Goal: Task Accomplishment & Management: Manage account settings

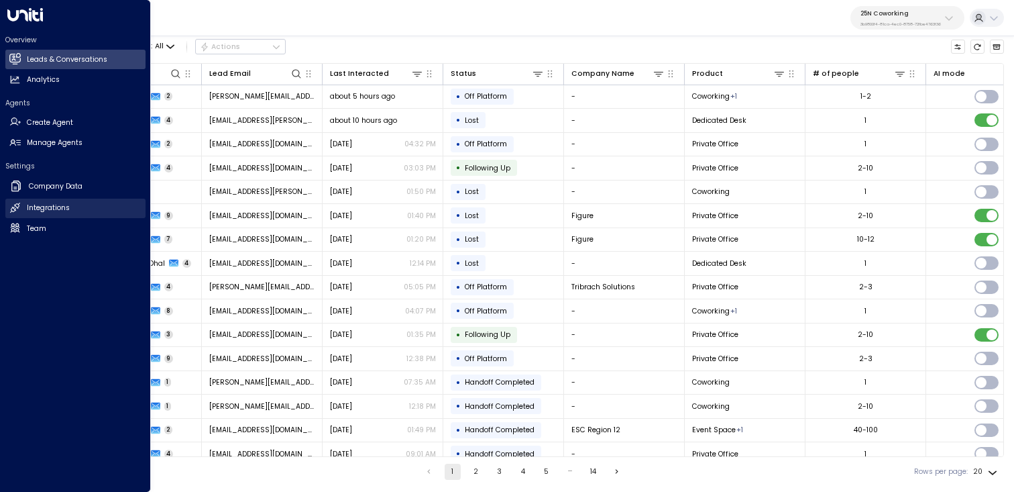
click at [34, 202] on link "Integrations Integrations" at bounding box center [75, 207] width 140 height 19
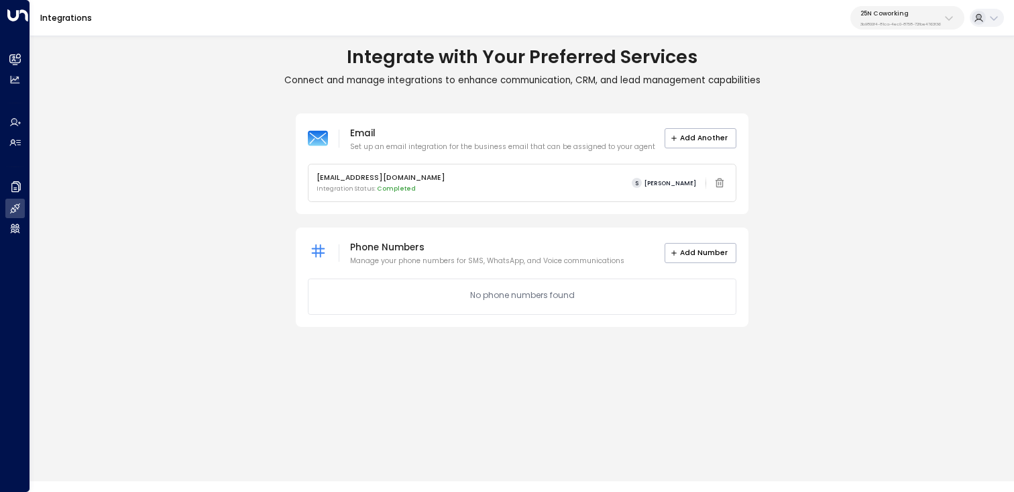
click at [530, 16] on icon at bounding box center [949, 18] width 11 height 11
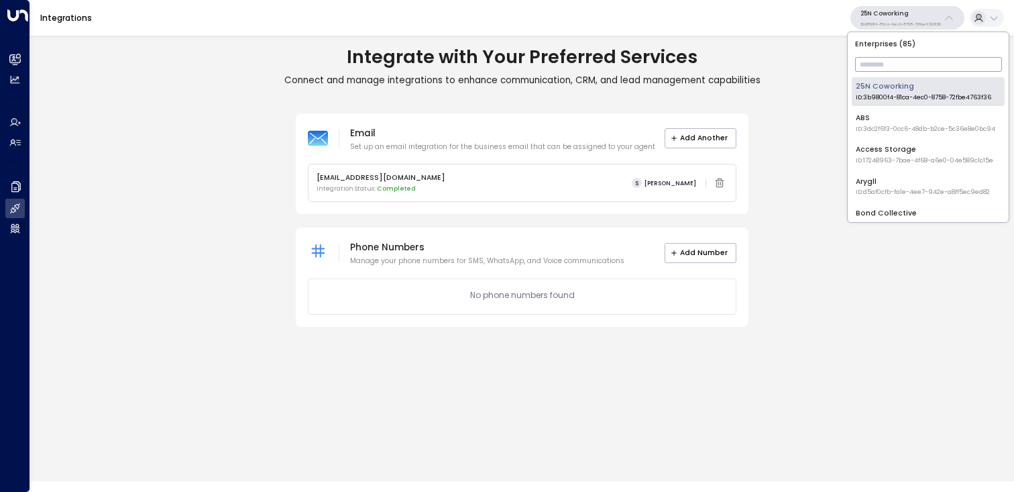
click at [530, 67] on input "text" at bounding box center [928, 64] width 147 height 21
type input "****"
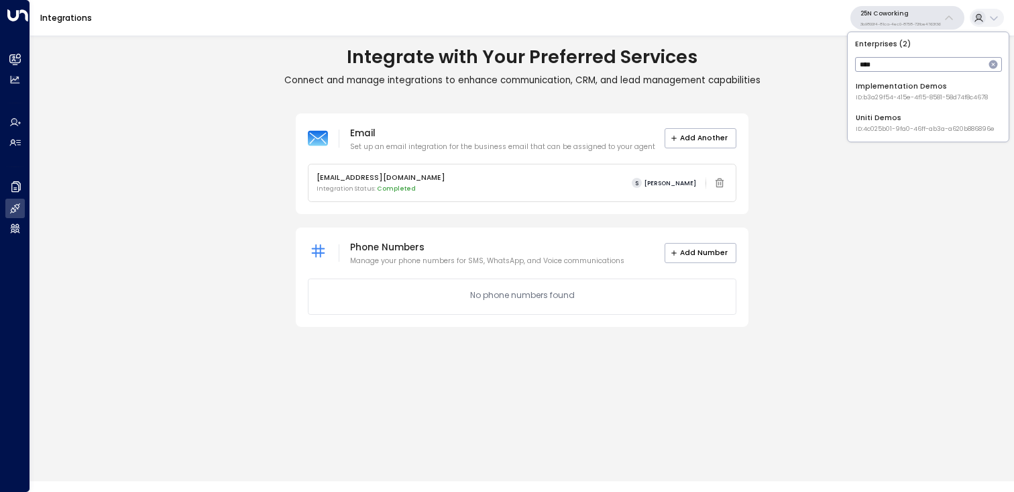
click at [530, 127] on span "ID: 4c025b01-9fa0-46ff-ab3a-a620b886896e" at bounding box center [925, 129] width 139 height 9
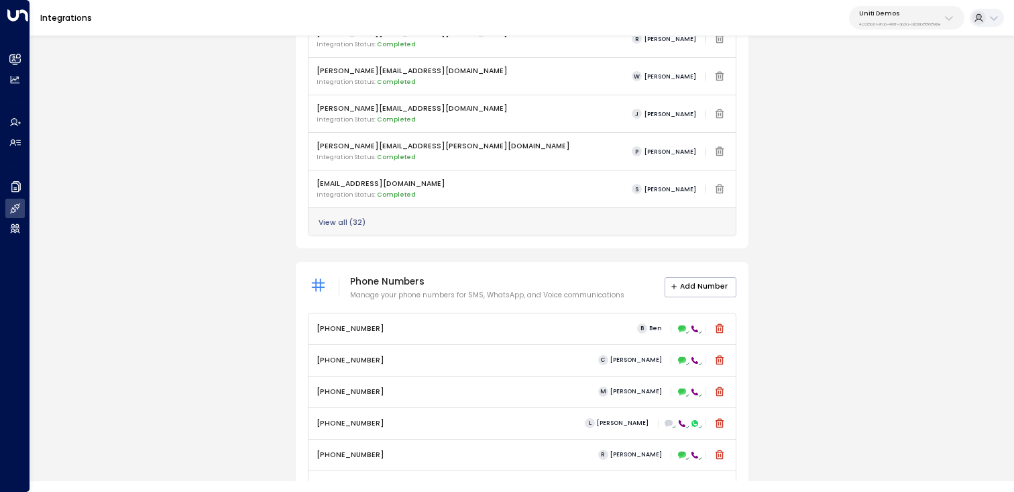
scroll to position [534, 0]
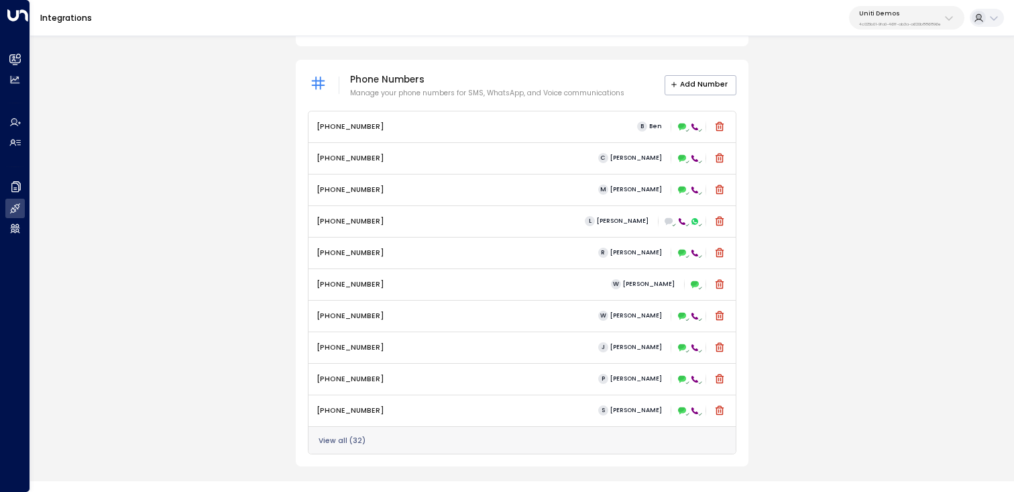
click at [335, 437] on button "View all ( 32 )" at bounding box center [342, 441] width 47 height 8
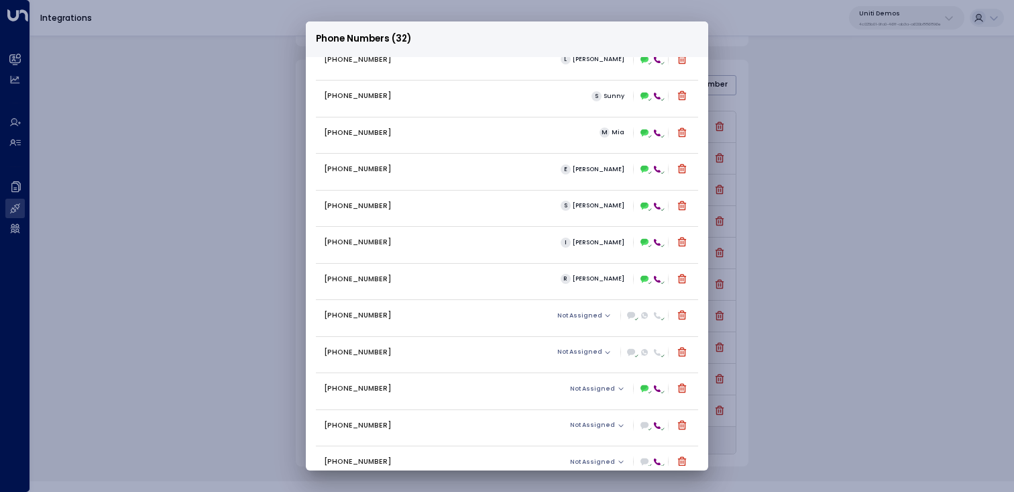
scroll to position [752, 0]
click at [530, 317] on icon at bounding box center [681, 316] width 9 height 9
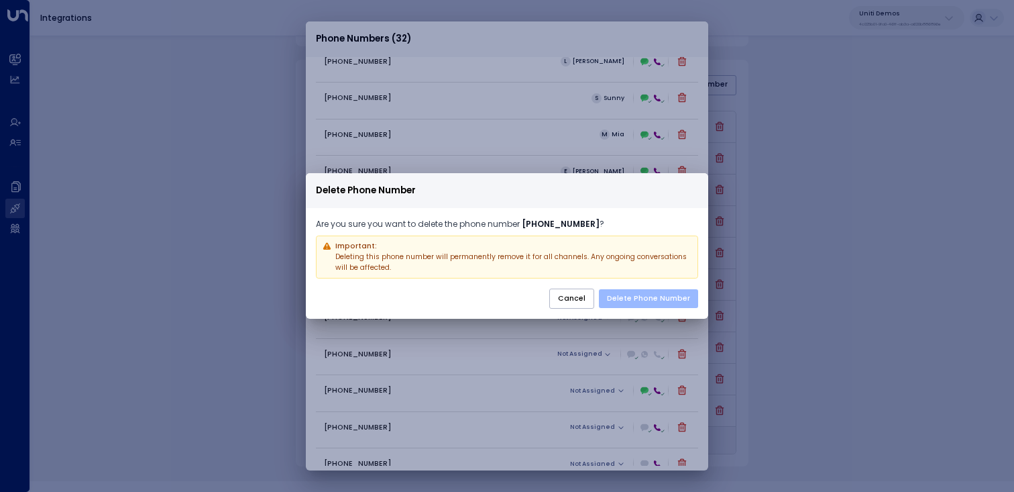
click at [530, 297] on button "Delete Phone Number" at bounding box center [648, 298] width 99 height 19
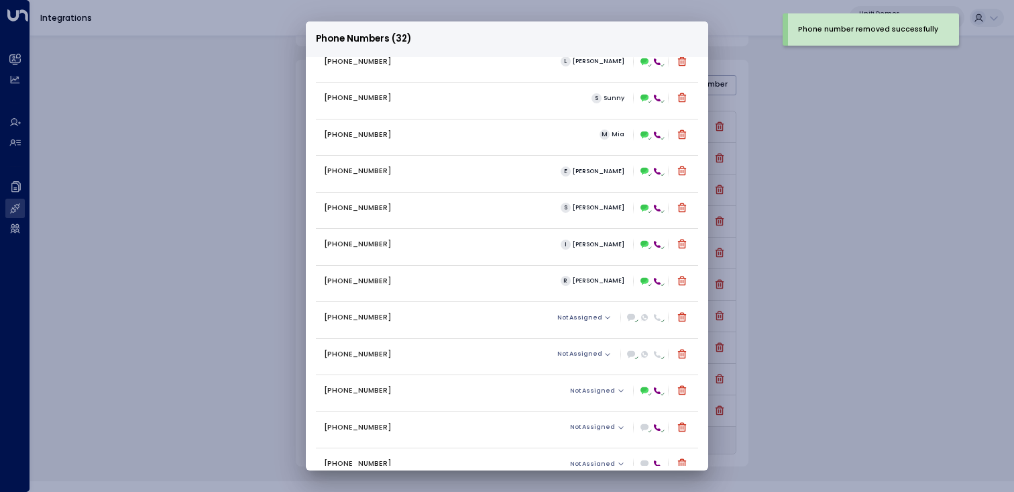
scroll to position [739, 0]
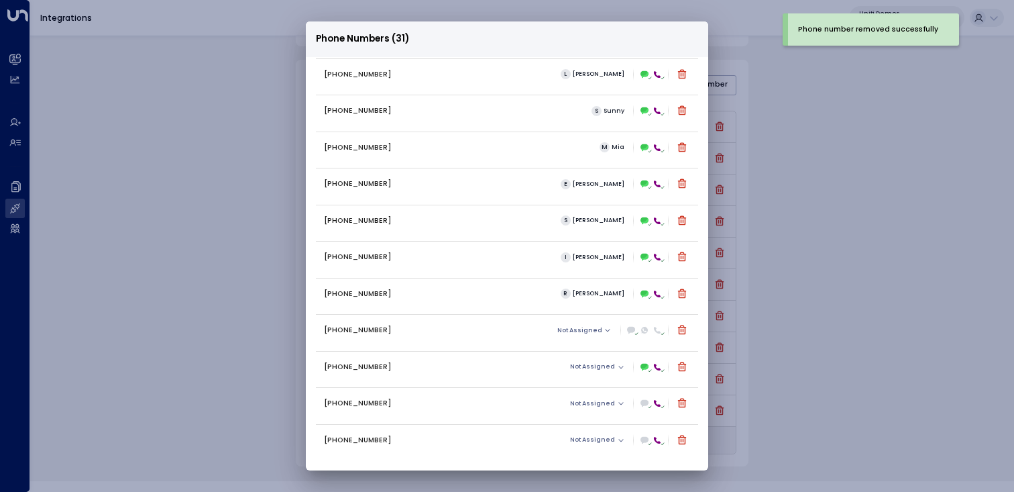
click at [530, 170] on div "Phone Numbers (31) +12299999644 B Ben +16306569076 C Carey +12299999658 M Mike …" at bounding box center [507, 246] width 1014 height 492
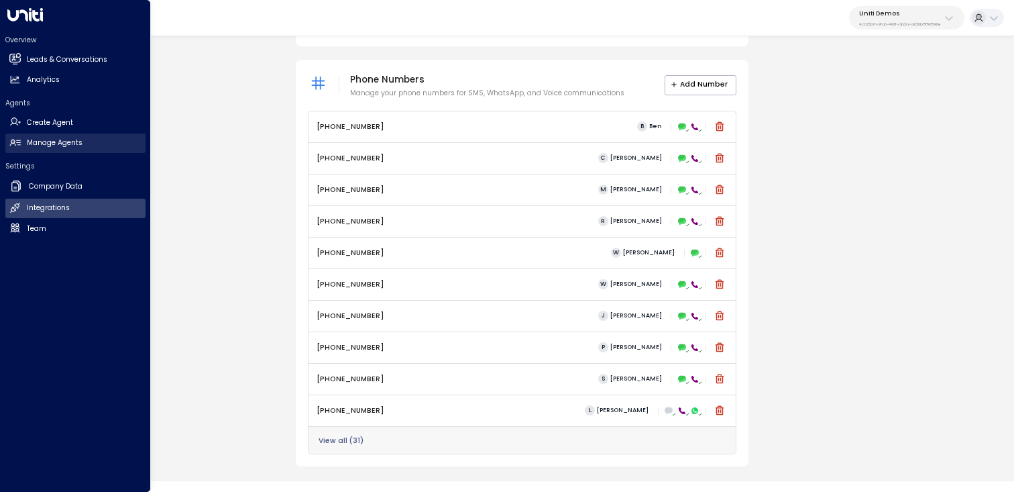
click at [44, 147] on h2 "Manage Agents" at bounding box center [55, 142] width 56 height 11
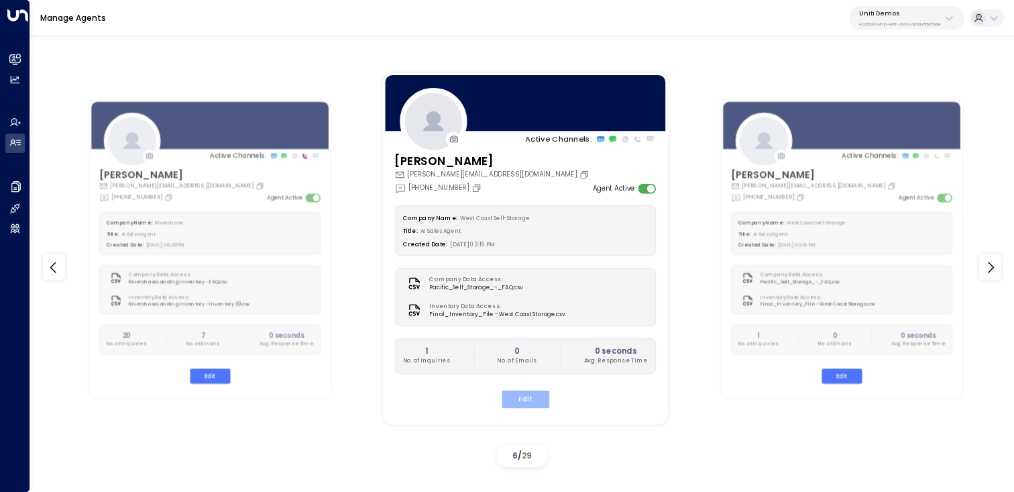
click at [530, 400] on button "Edit" at bounding box center [526, 398] width 48 height 17
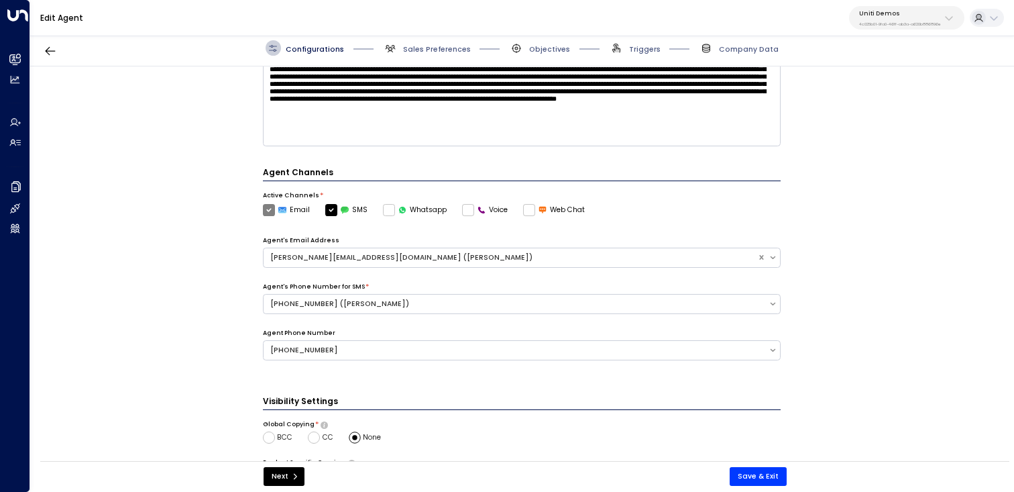
scroll to position [216, 0]
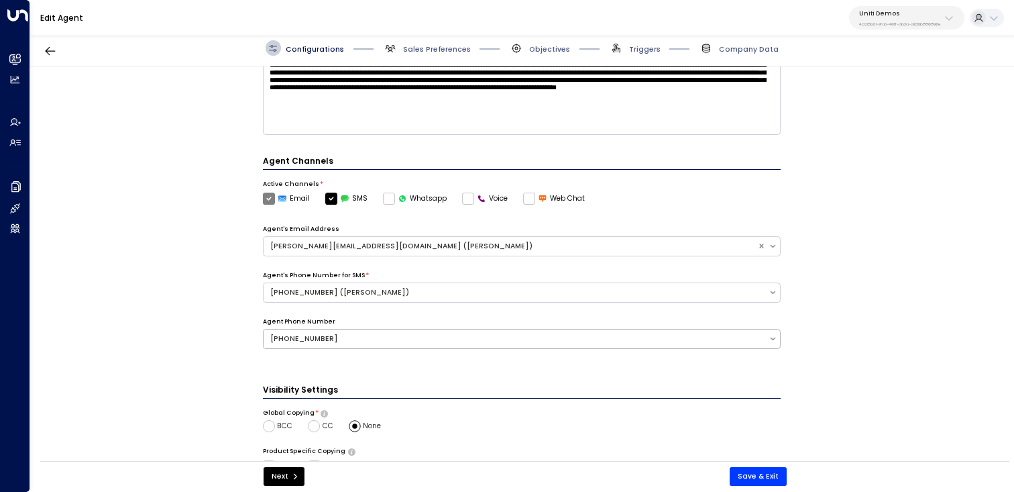
click at [511, 335] on div "[PHONE_NUMBER]" at bounding box center [516, 338] width 492 height 11
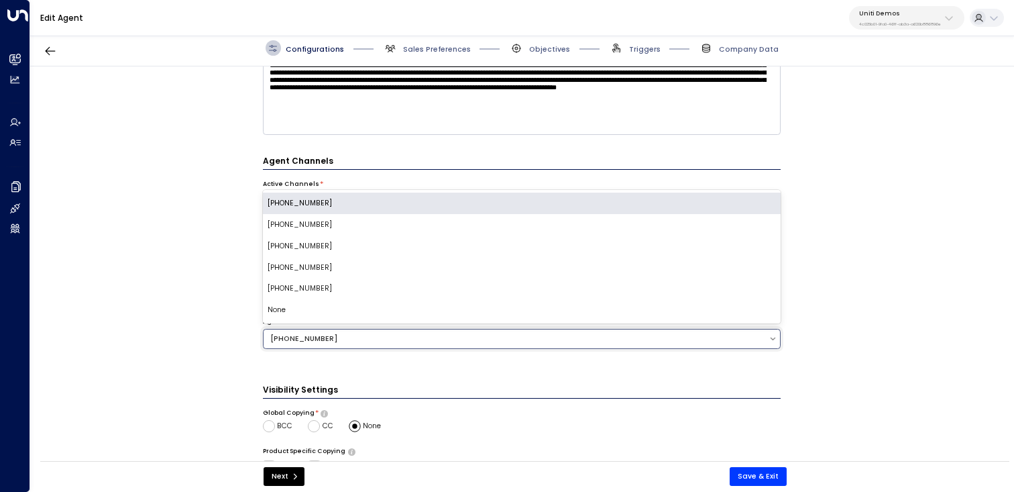
click at [363, 304] on div "None" at bounding box center [522, 309] width 518 height 21
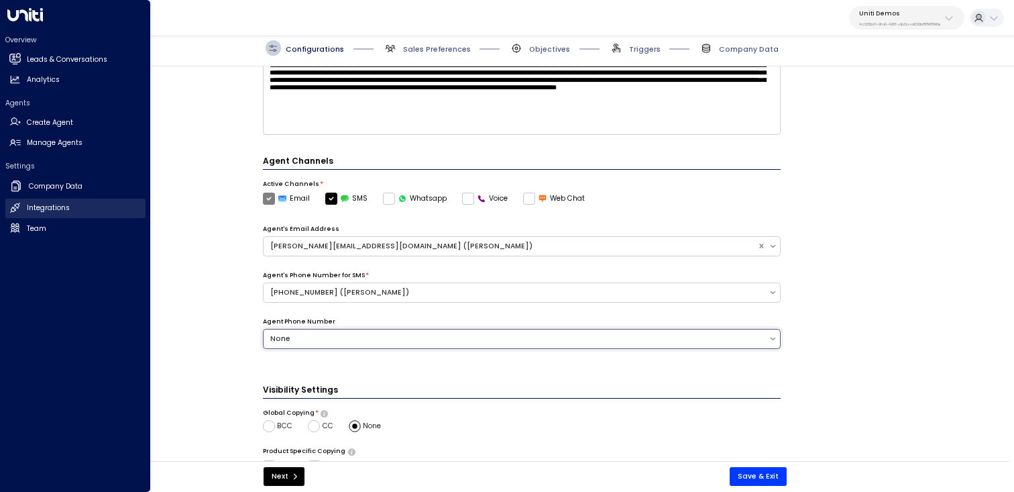
click at [38, 205] on h2 "Integrations" at bounding box center [48, 208] width 43 height 11
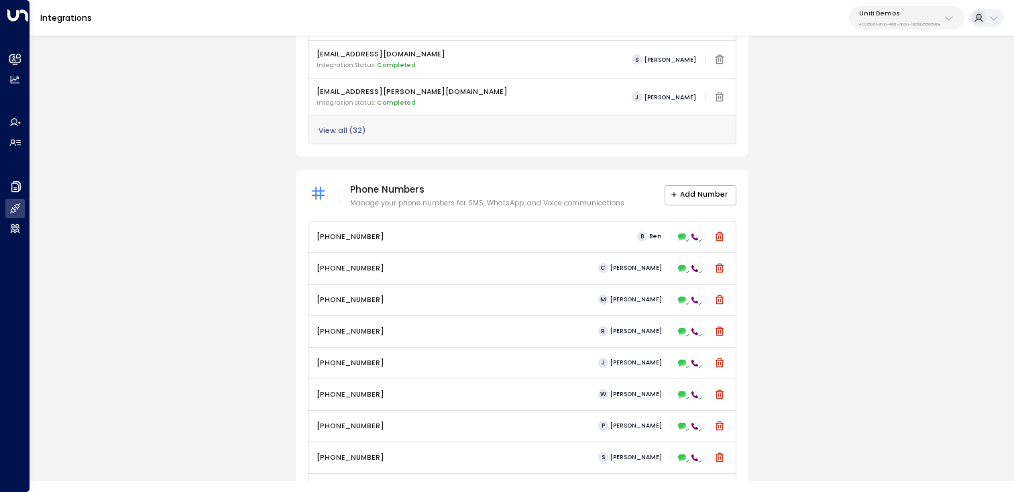
scroll to position [534, 0]
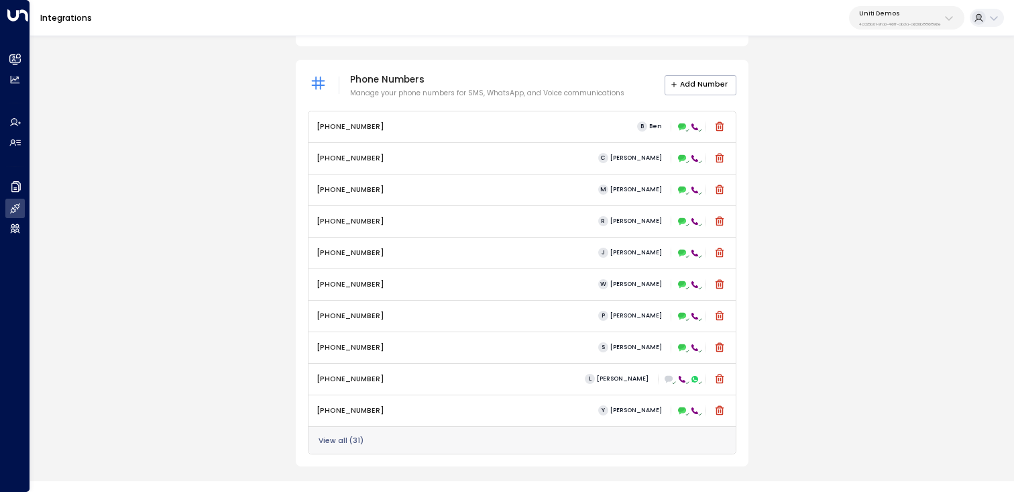
click at [327, 438] on button "View all ( 31 )" at bounding box center [341, 441] width 45 height 8
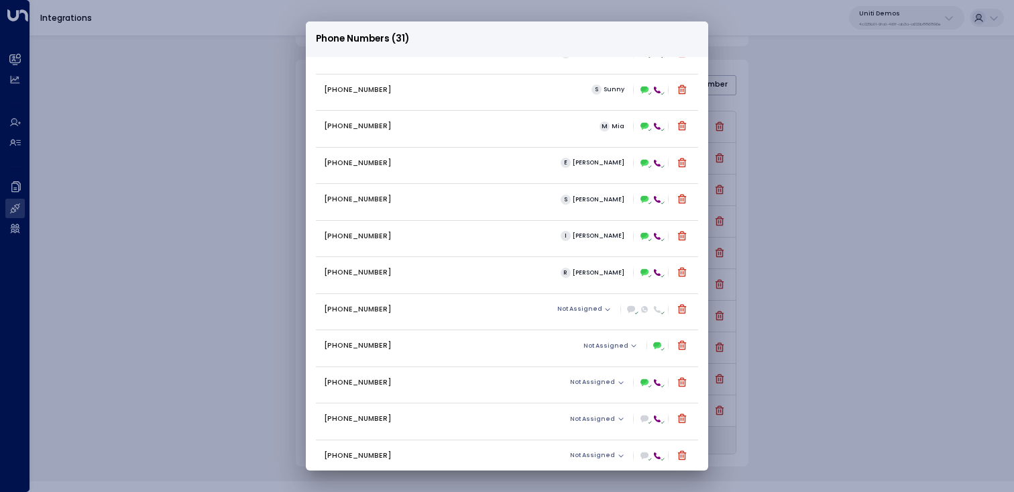
scroll to position [739, 0]
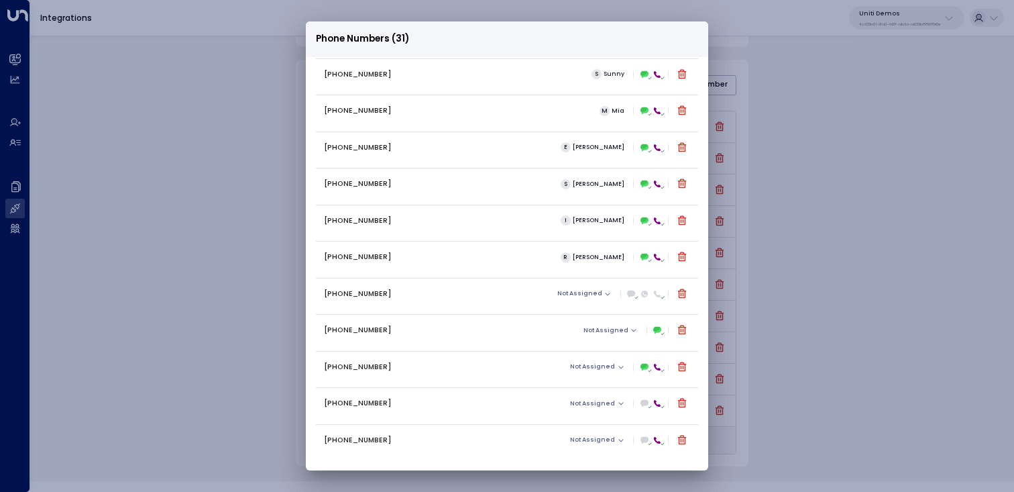
click at [530, 287] on div "Not Assigned" at bounding box center [621, 293] width 137 height 17
click at [530, 296] on span "Not Assigned" at bounding box center [579, 293] width 45 height 7
click at [530, 296] on div at bounding box center [507, 246] width 1014 height 492
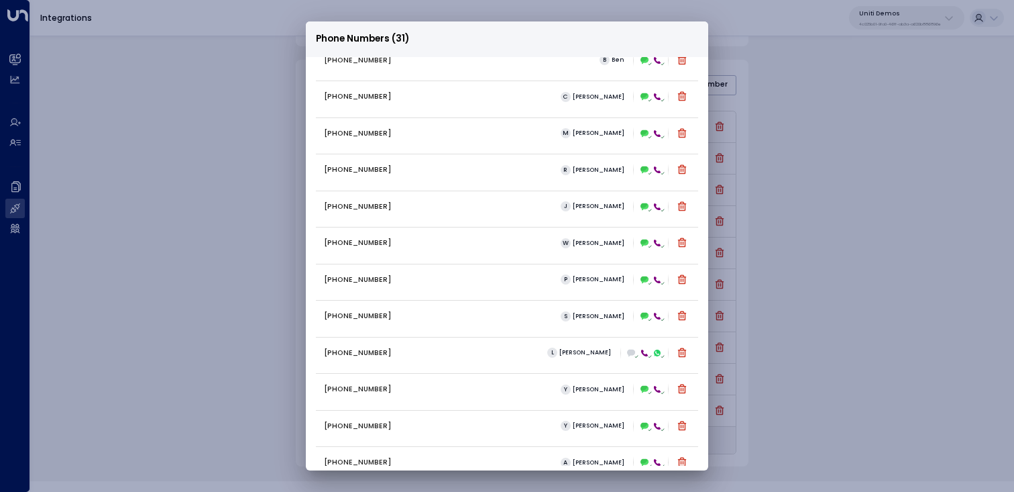
scroll to position [0, 0]
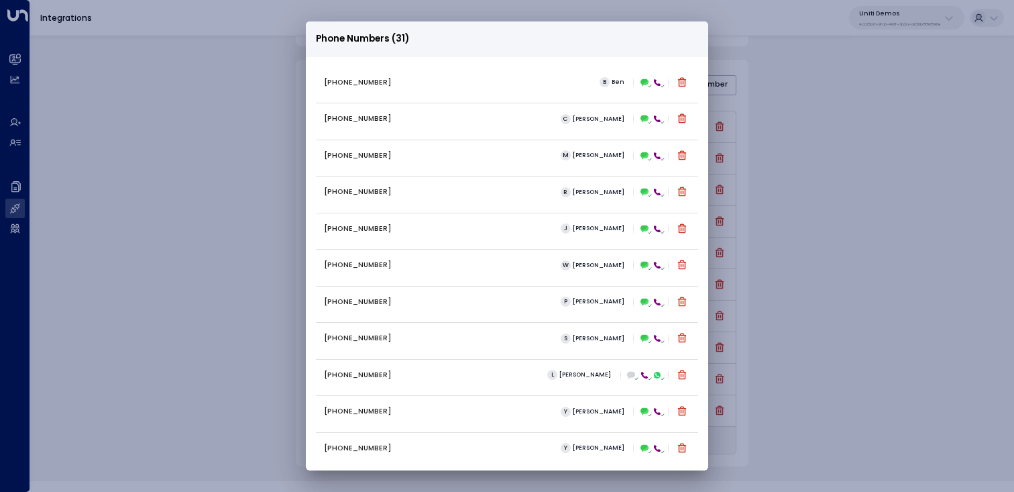
click at [225, 333] on div "Phone Numbers (31) +12299999644 B Ben +16306569076 C Carey +12299999658 M Mike …" at bounding box center [507, 246] width 1014 height 492
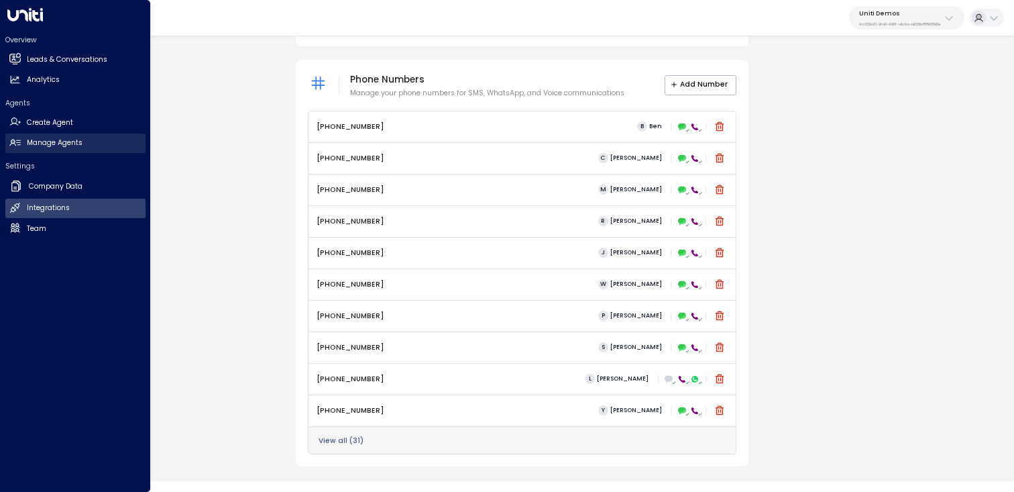
click at [62, 141] on h2 "Manage Agents" at bounding box center [55, 142] width 56 height 11
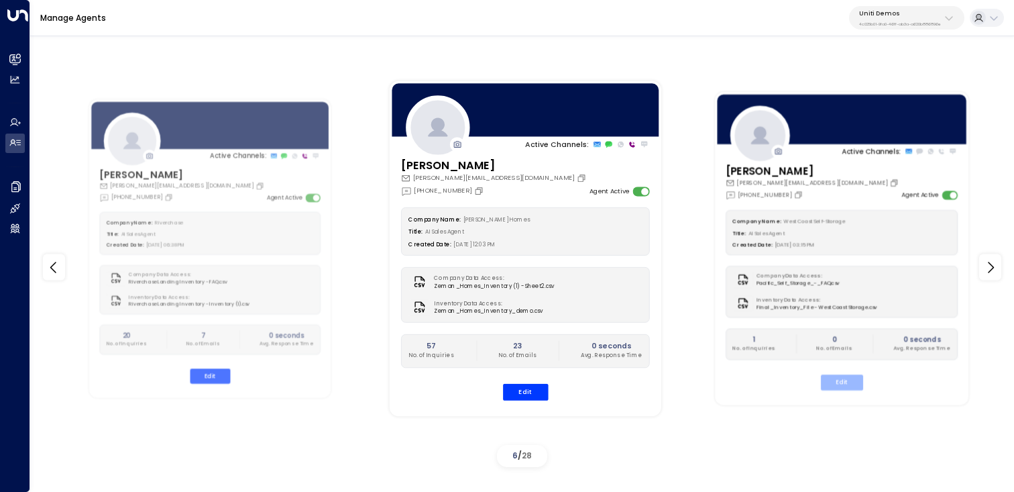
click at [530, 382] on button "Edit" at bounding box center [842, 381] width 42 height 15
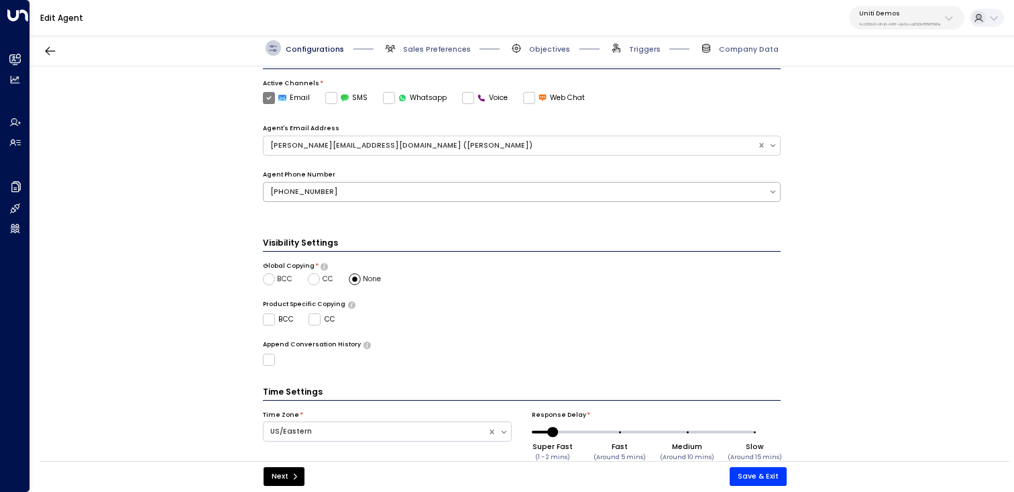
scroll to position [250, 0]
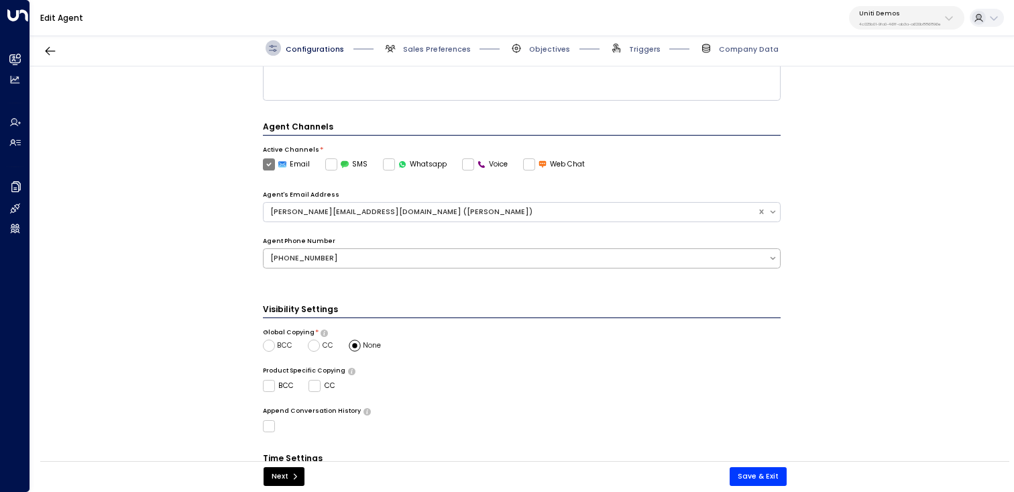
click at [519, 253] on div "[PHONE_NUMBER]" at bounding box center [516, 258] width 492 height 11
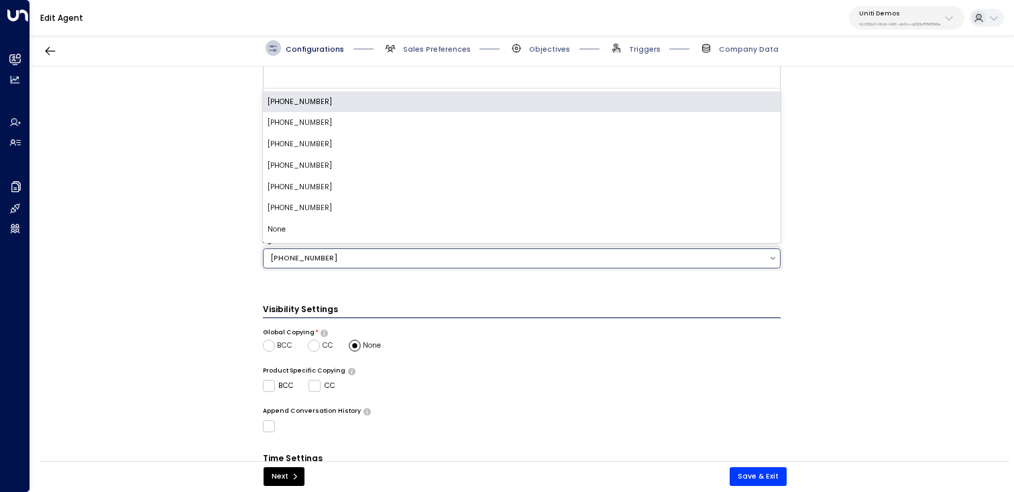
click at [410, 231] on div "None" at bounding box center [522, 229] width 518 height 21
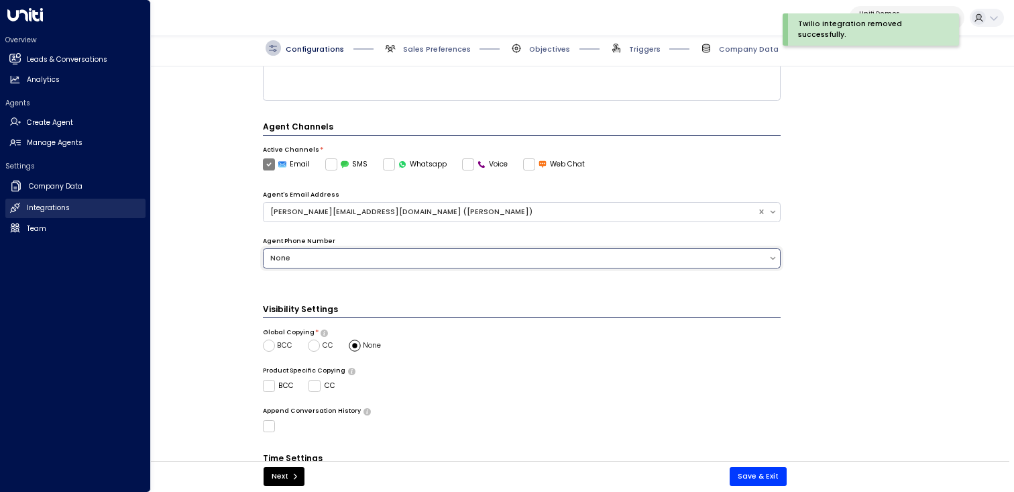
click at [53, 204] on h2 "Integrations" at bounding box center [48, 208] width 43 height 11
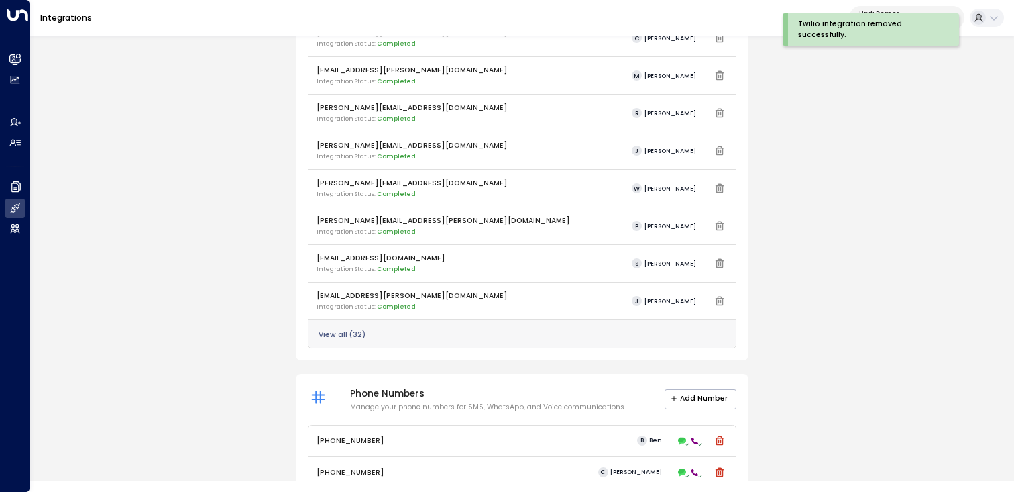
scroll to position [534, 0]
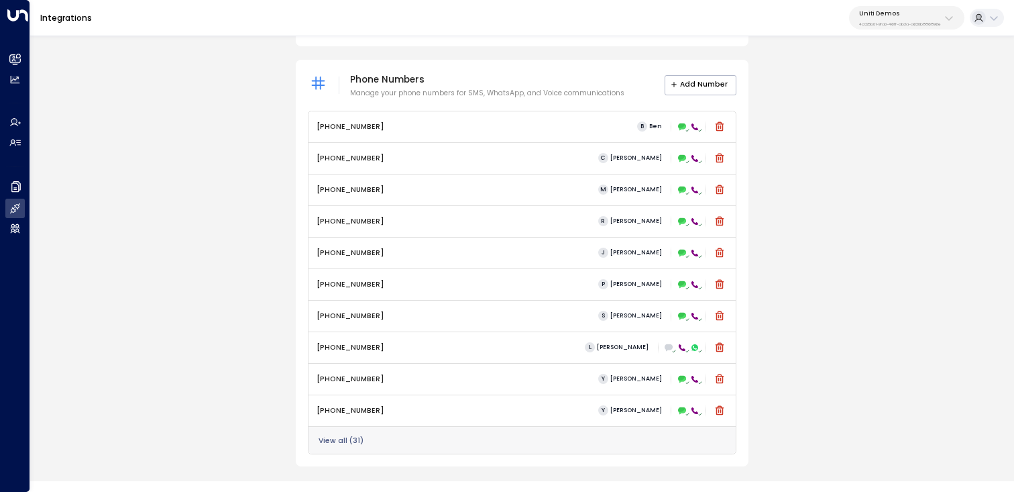
click at [348, 442] on button "View all ( 31 )" at bounding box center [341, 441] width 45 height 8
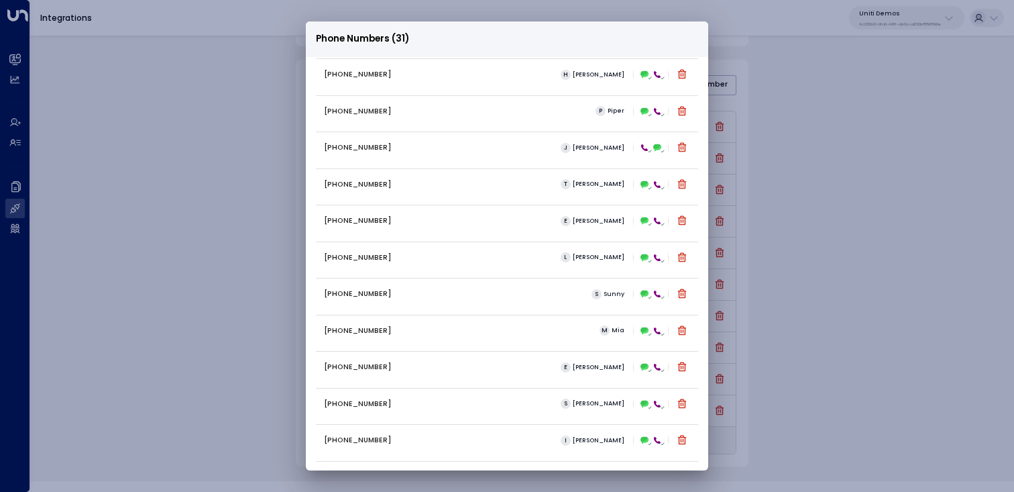
scroll to position [739, 0]
click at [530, 262] on div "Not Assigned" at bounding box center [621, 257] width 137 height 17
click at [530, 255] on span "Not Assigned" at bounding box center [579, 256] width 45 height 7
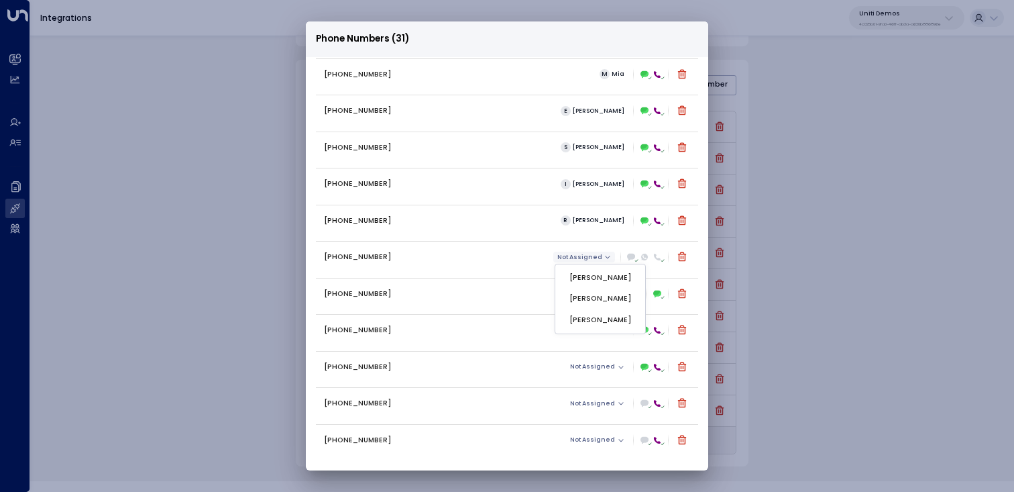
click at [530, 255] on div at bounding box center [507, 246] width 1014 height 492
click at [530, 260] on span "Not Assigned" at bounding box center [579, 256] width 45 height 7
click at [530, 358] on span "[PERSON_NAME]" at bounding box center [626, 356] width 62 height 11
click at [530, 296] on span "Not Assigned" at bounding box center [579, 293] width 45 height 7
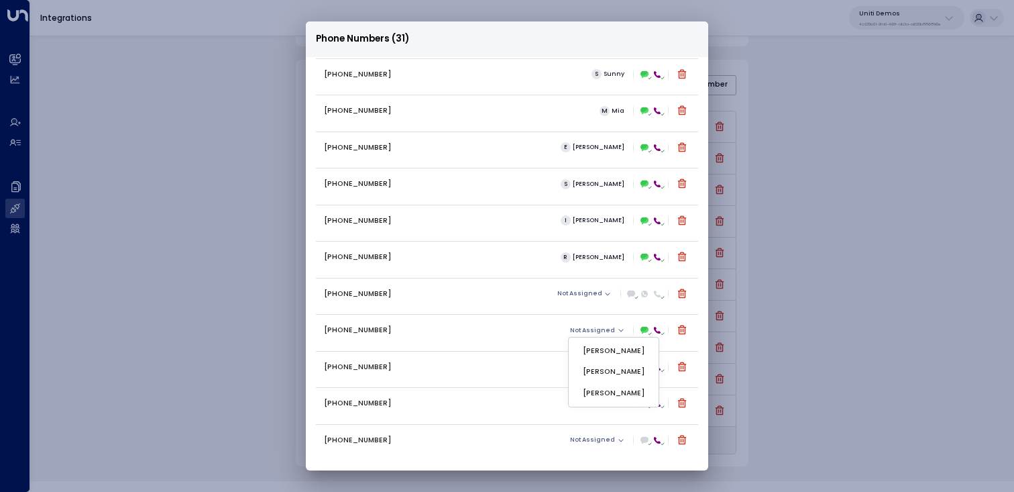
click at [530, 367] on span "[PERSON_NAME]" at bounding box center [614, 371] width 62 height 11
click at [530, 306] on div "Phone Numbers (31) +12299999644 B Ben +16306569076 C Carey +12299999658 M Mike …" at bounding box center [507, 246] width 1014 height 492
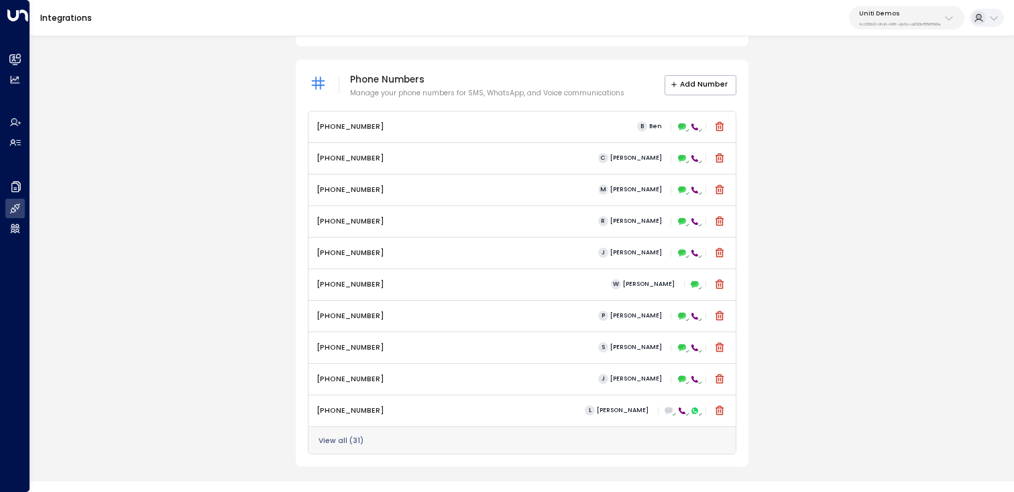
click at [530, 192] on div "Email Set up an email integration for the business email that can be assigned t…" at bounding box center [522, 23] width 984 height 887
click at [530, 117] on div "Email Set up an email integration for the business email that can be assigned t…" at bounding box center [522, 23] width 984 height 887
click at [530, 82] on button "Add Number" at bounding box center [701, 85] width 72 height 20
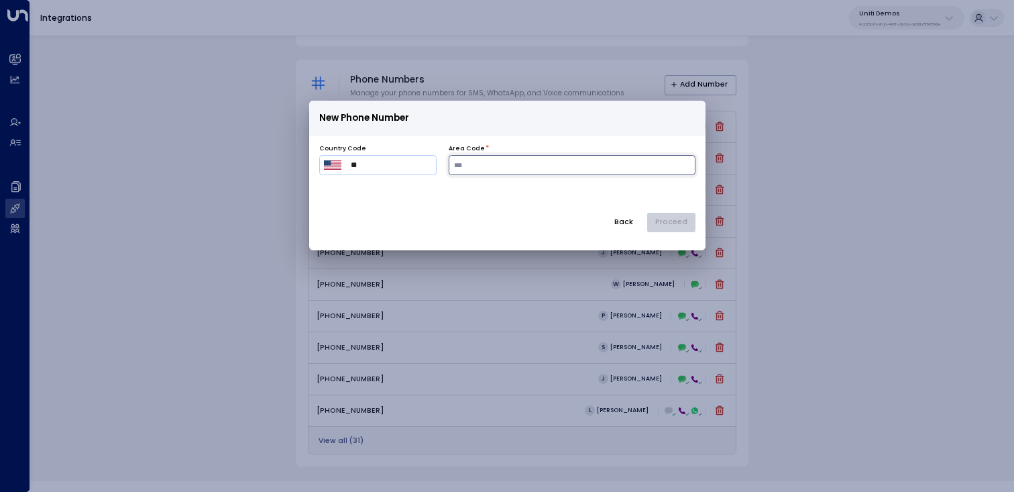
click at [498, 170] on input "number" at bounding box center [572, 165] width 247 height 20
click at [327, 166] on img "Select country" at bounding box center [332, 164] width 17 height 9
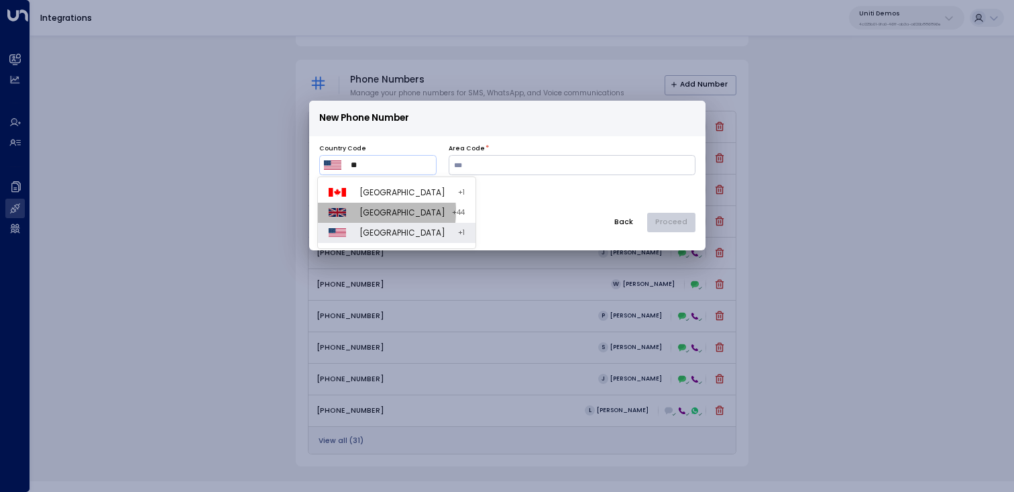
click at [356, 211] on li "United Kingdom + 44" at bounding box center [397, 213] width 158 height 20
type input "***"
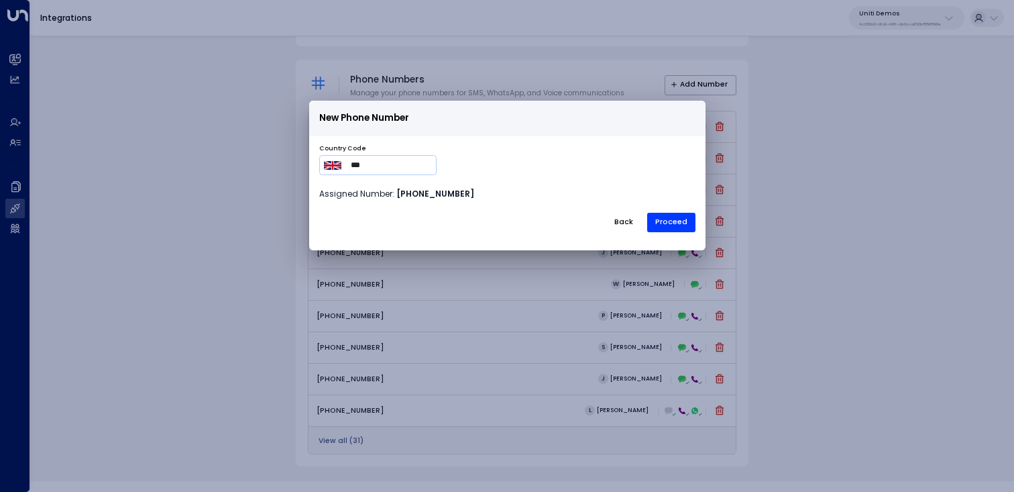
click at [530, 219] on button "Back" at bounding box center [624, 223] width 36 height 20
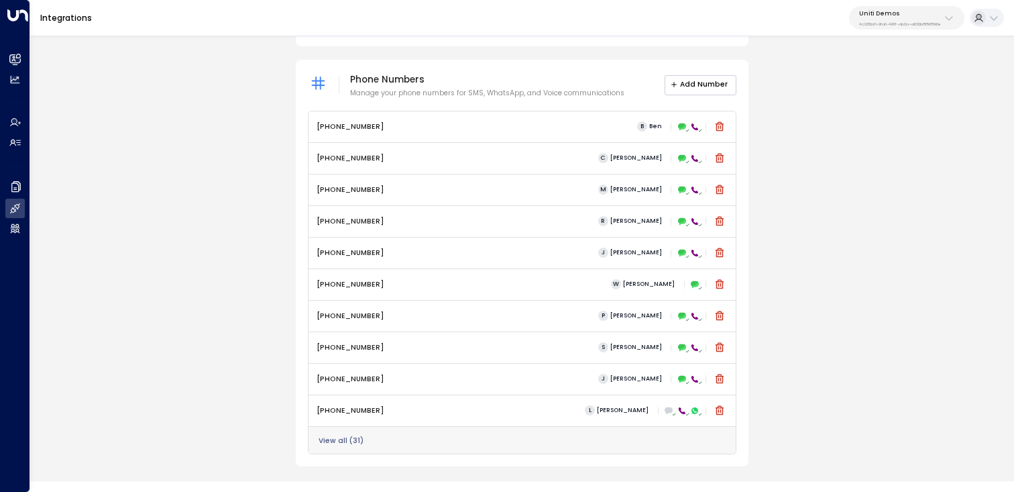
click at [530, 83] on button "Add Number" at bounding box center [701, 85] width 72 height 20
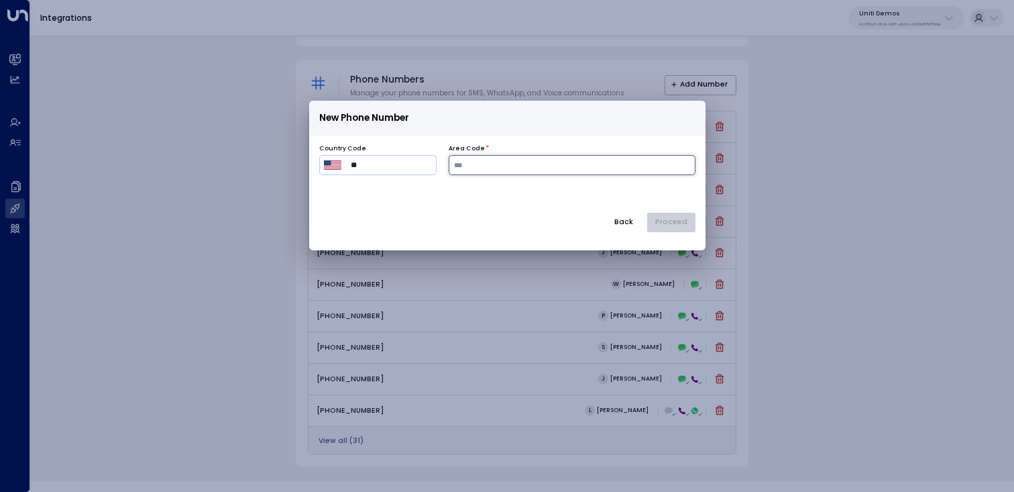
click at [494, 158] on input "number" at bounding box center [572, 165] width 247 height 20
type input "***"
click at [530, 226] on button "Proceed" at bounding box center [671, 223] width 48 height 20
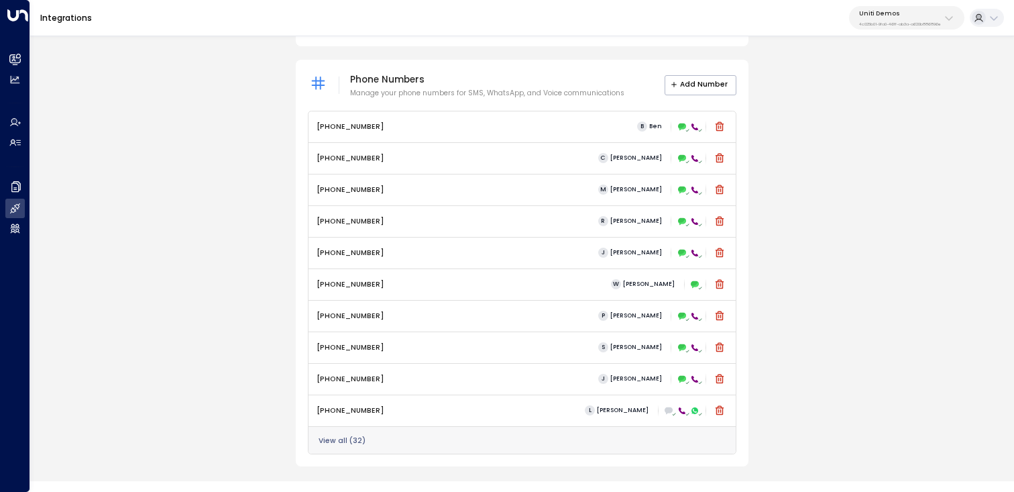
click at [351, 439] on button "View all ( 32 )" at bounding box center [342, 441] width 47 height 8
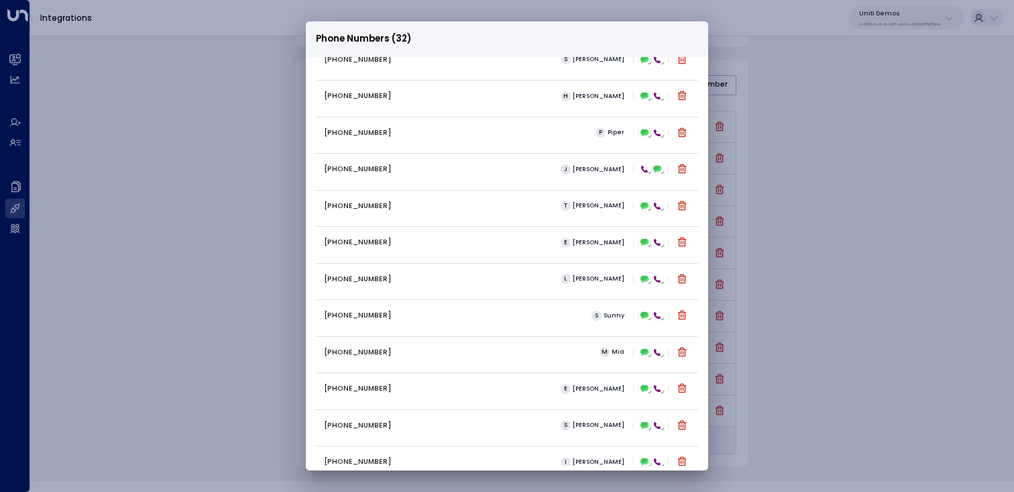
scroll to position [775, 0]
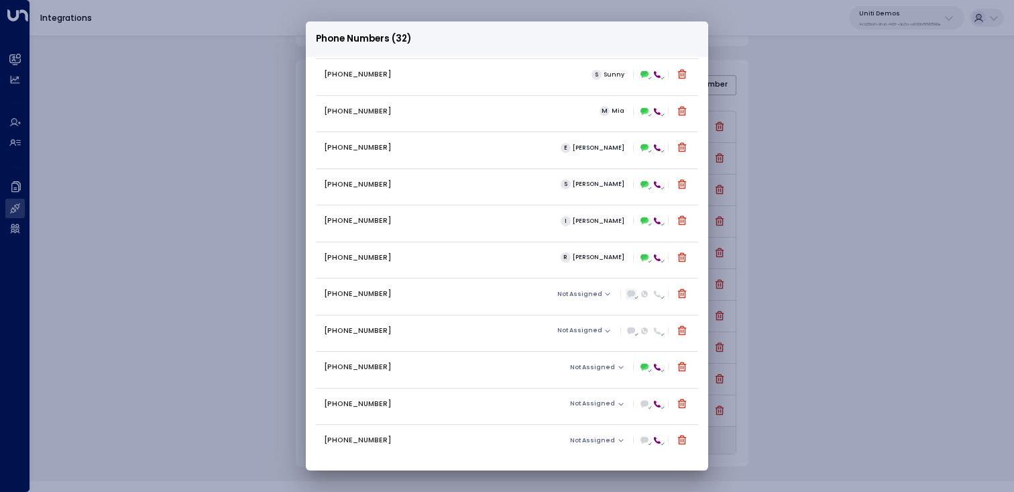
click at [530, 294] on icon at bounding box center [632, 294] width 8 height 6
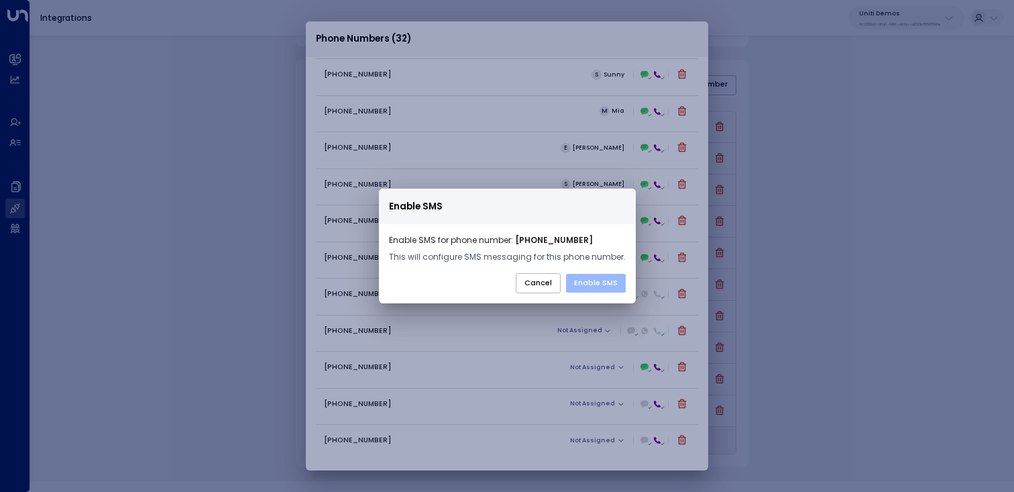
click at [530, 279] on button "Enable SMS" at bounding box center [596, 283] width 60 height 19
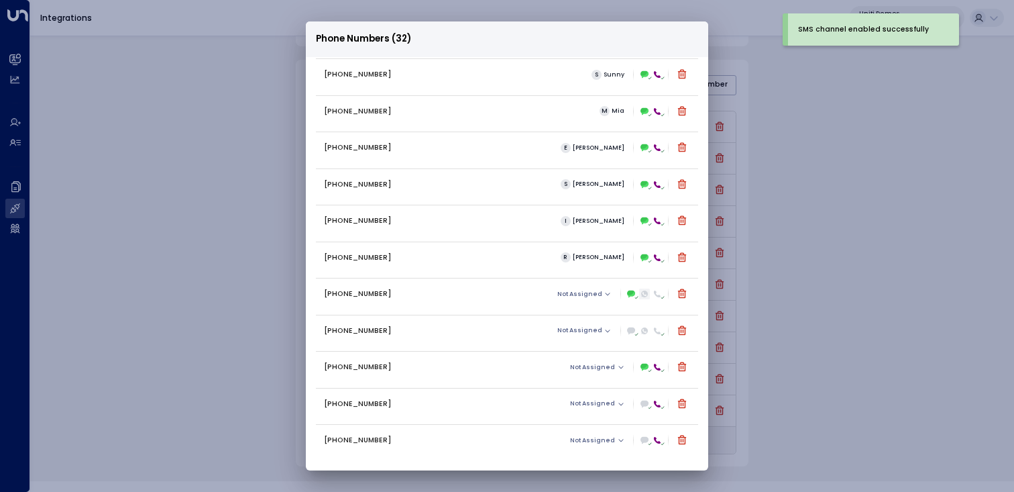
click at [530, 290] on icon at bounding box center [644, 294] width 8 height 8
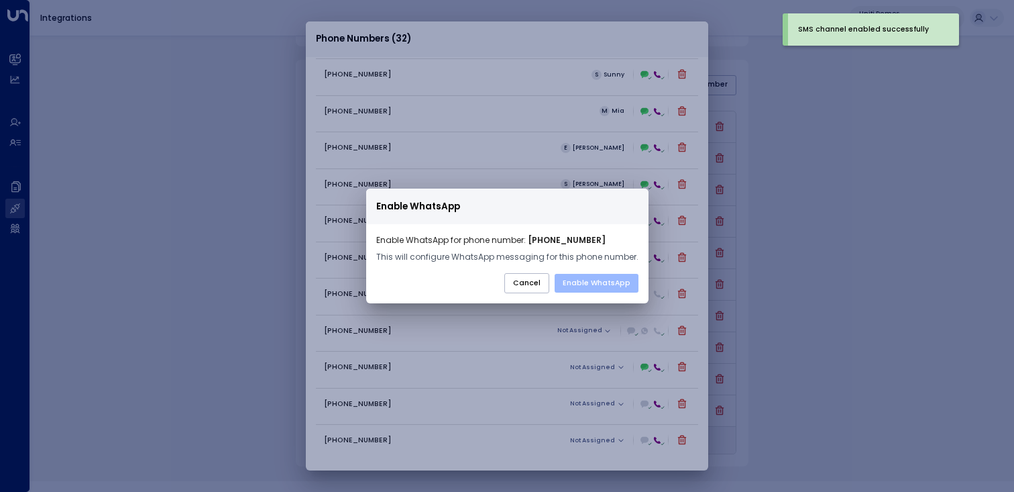
click at [530, 277] on button "Enable WhatsApp" at bounding box center [597, 283] width 84 height 19
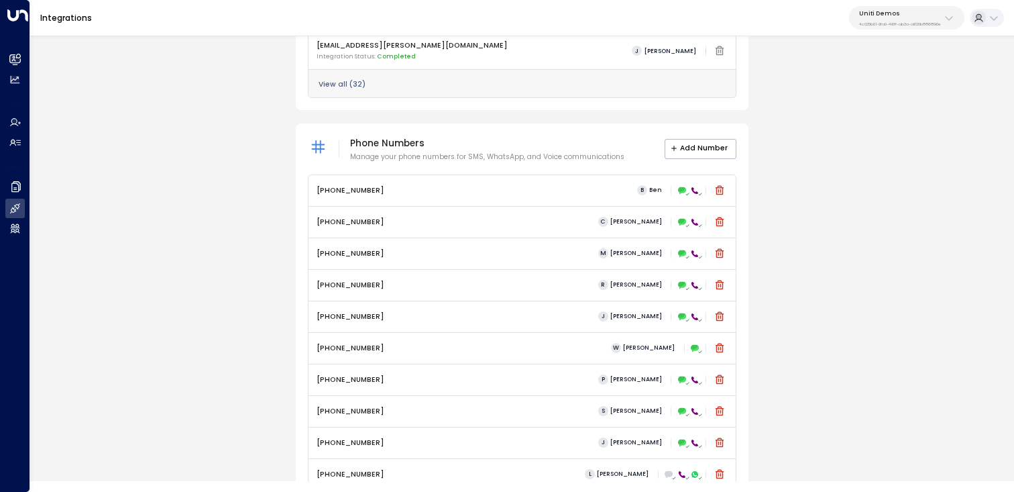
scroll to position [534, 0]
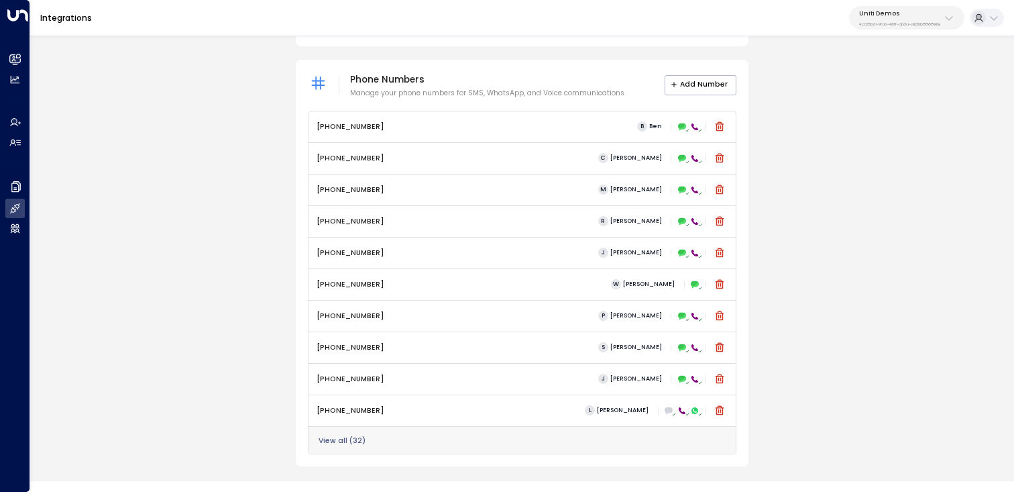
click at [339, 440] on button "View all ( 32 )" at bounding box center [342, 441] width 47 height 8
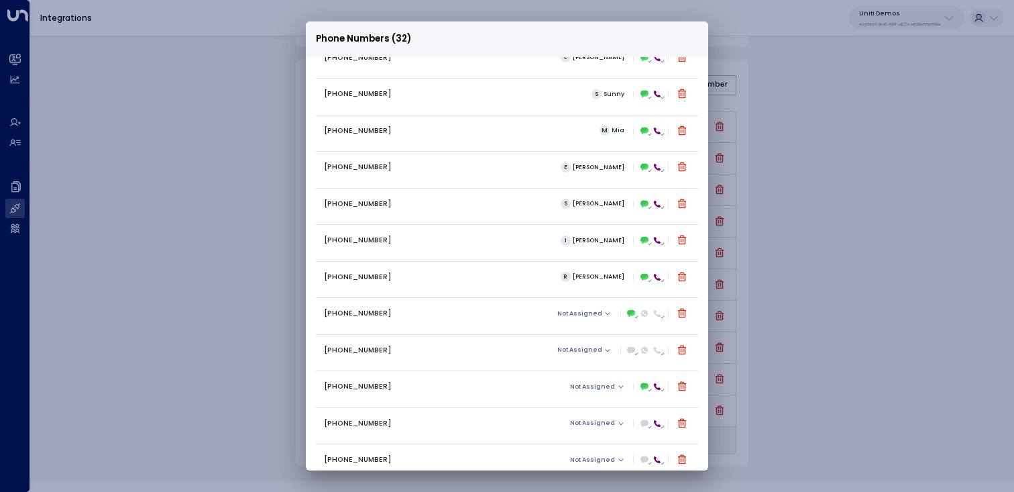
scroll to position [775, 0]
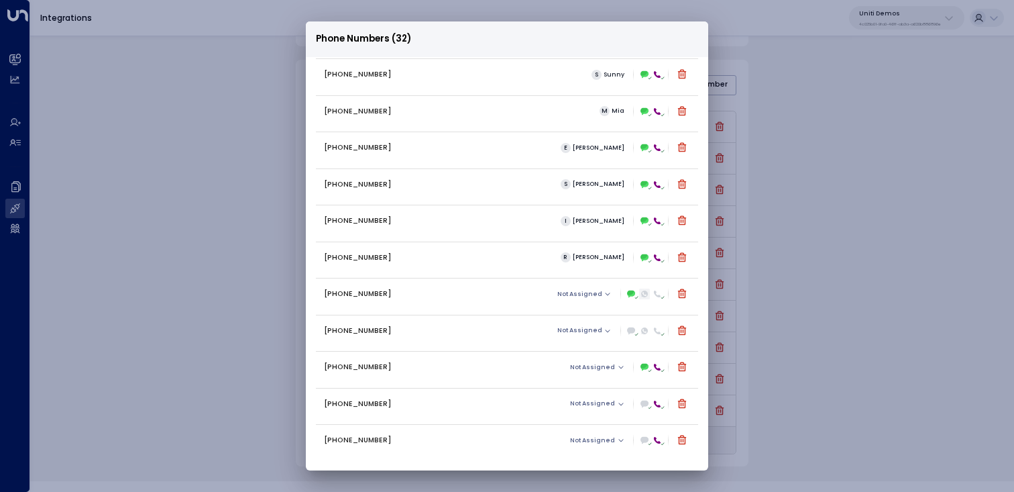
click at [641, 293] on icon at bounding box center [644, 293] width 7 height 7
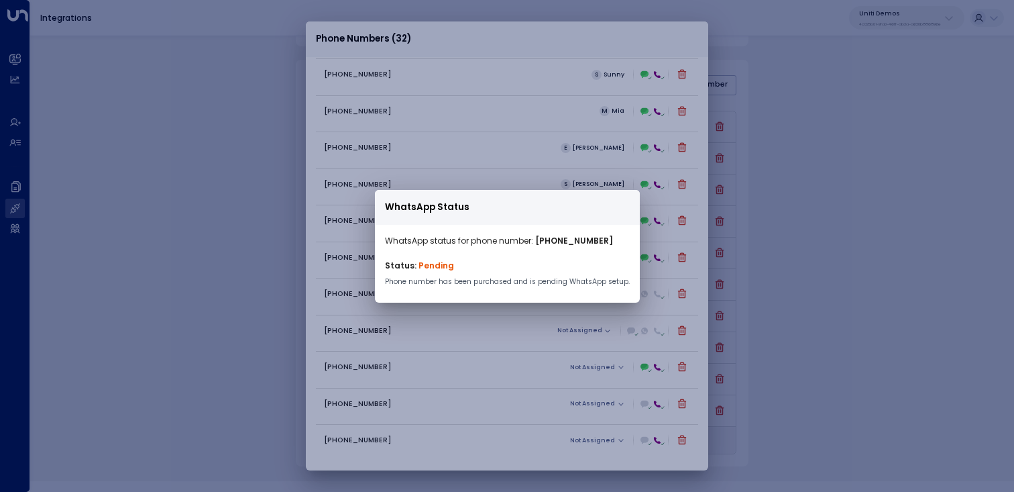
click at [644, 295] on div "WhatsApp Status WhatsApp status for phone number: +16782525372 Status: Pending …" at bounding box center [507, 246] width 1014 height 492
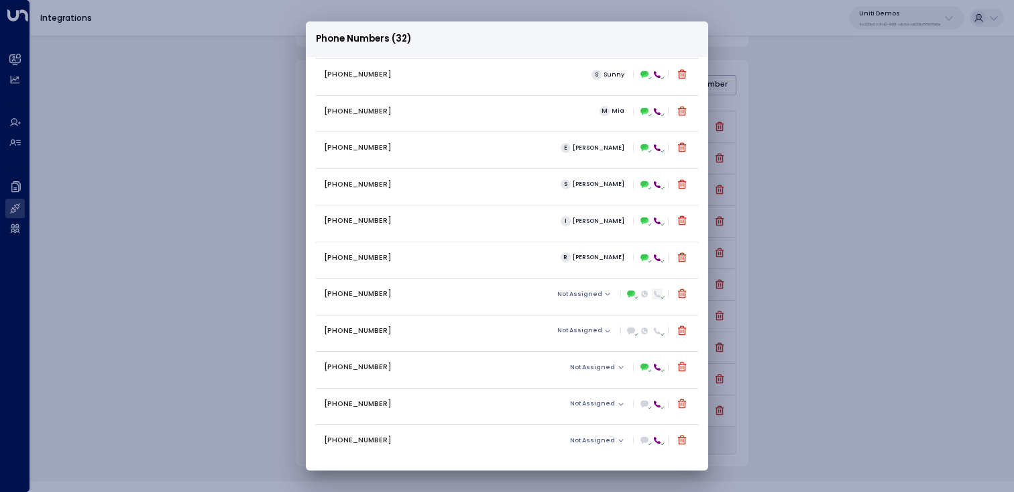
click at [654, 295] on icon at bounding box center [657, 293] width 7 height 7
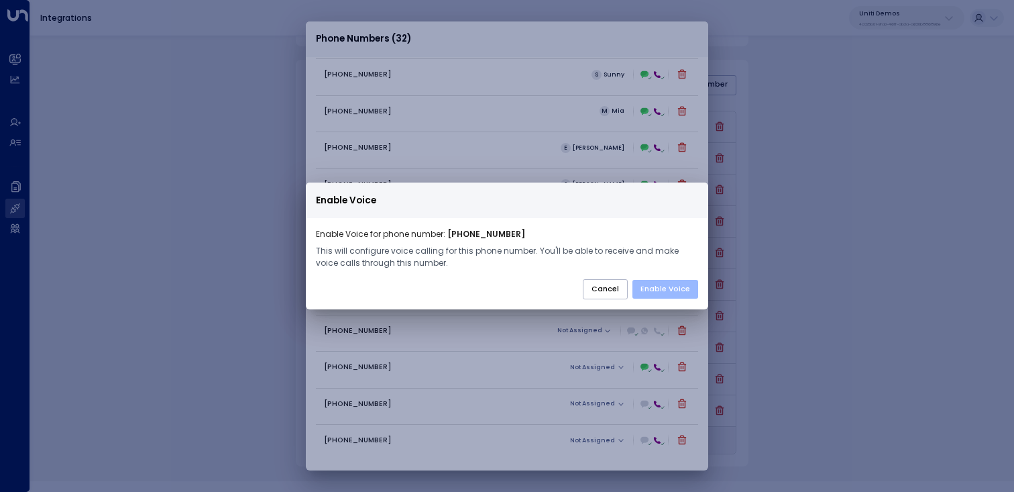
click at [672, 285] on button "Enable Voice" at bounding box center [665, 289] width 66 height 19
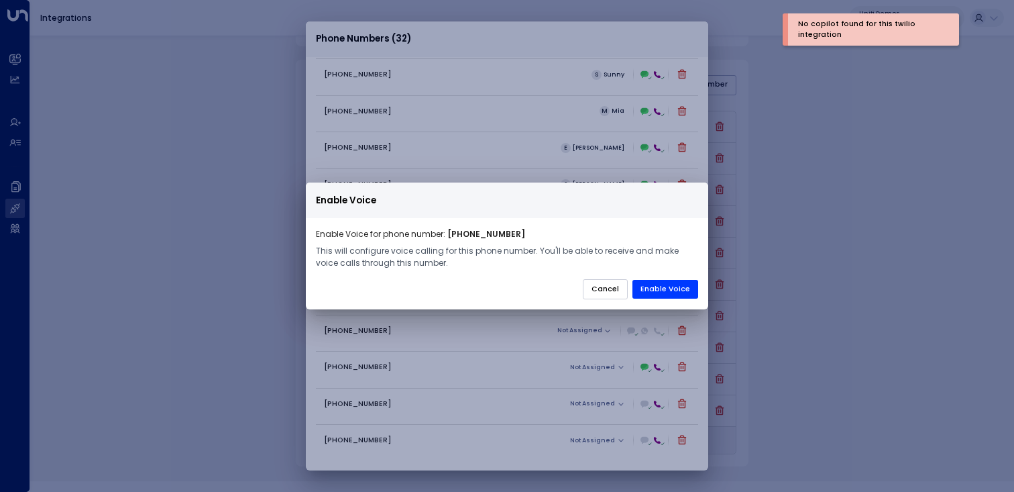
click at [606, 283] on button "Cancel" at bounding box center [605, 289] width 45 height 20
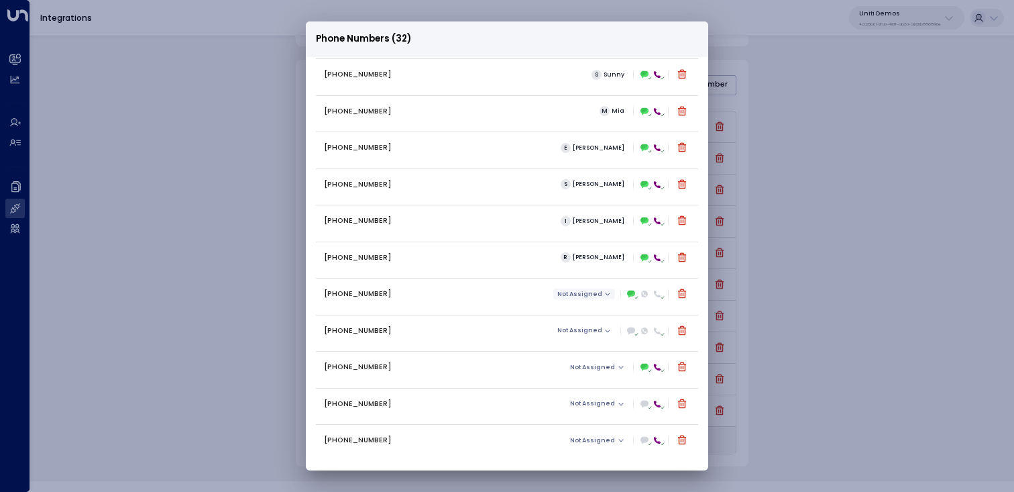
click at [604, 291] on icon "button" at bounding box center [607, 293] width 7 height 7
click at [578, 315] on ul "[PERSON_NAME]" at bounding box center [600, 314] width 90 height 27
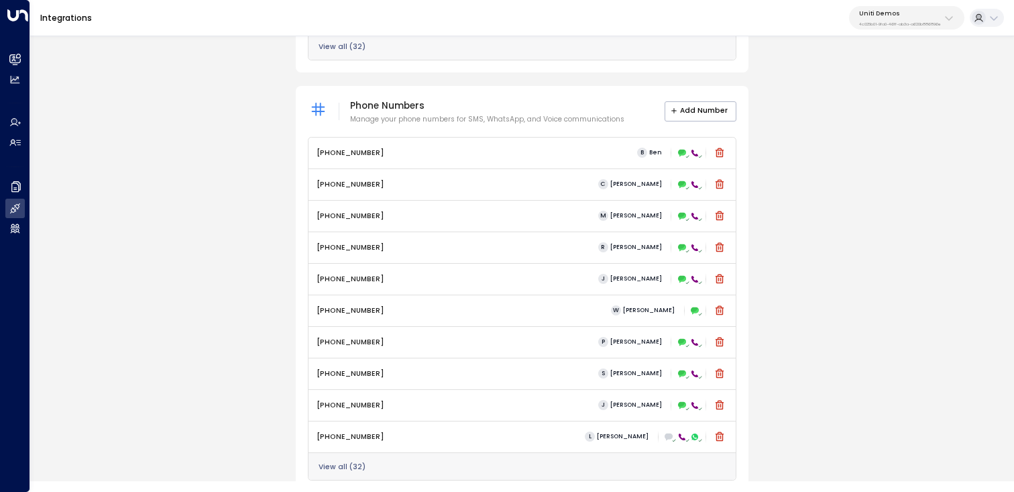
scroll to position [534, 0]
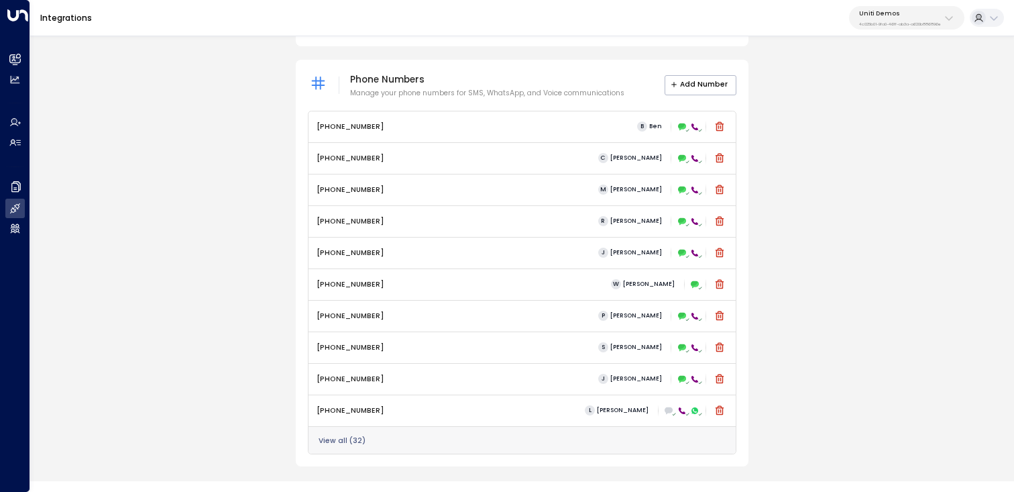
click at [359, 438] on button "View all ( 32 )" at bounding box center [342, 441] width 47 height 8
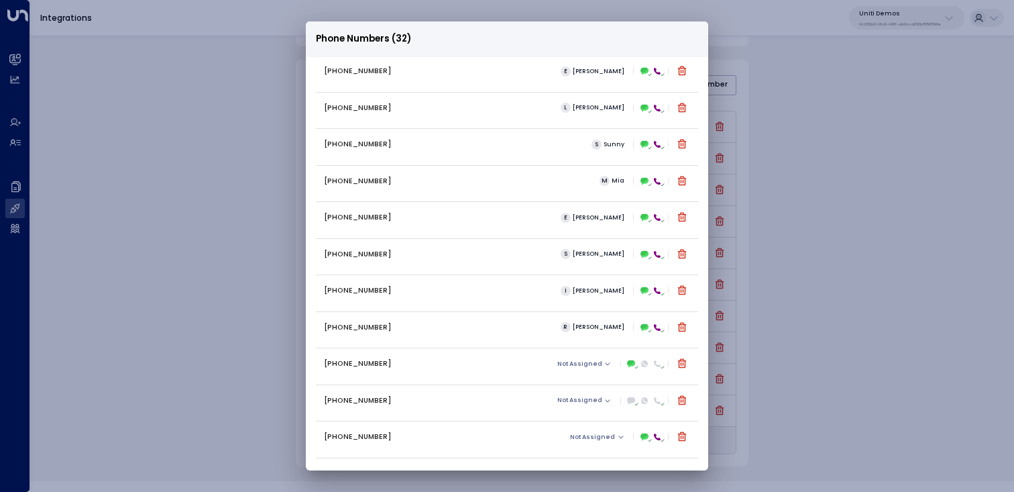
scroll to position [775, 0]
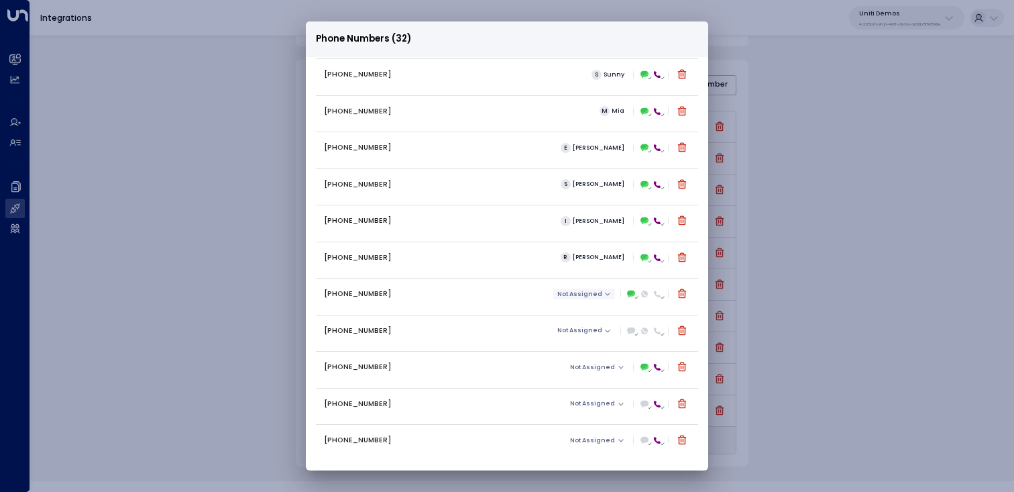
click at [585, 290] on span "Not Assigned" at bounding box center [579, 293] width 45 height 7
click at [579, 316] on div "[PERSON_NAME]" at bounding box center [507, 246] width 1014 height 492
click at [581, 295] on span "Not Assigned" at bounding box center [579, 293] width 45 height 7
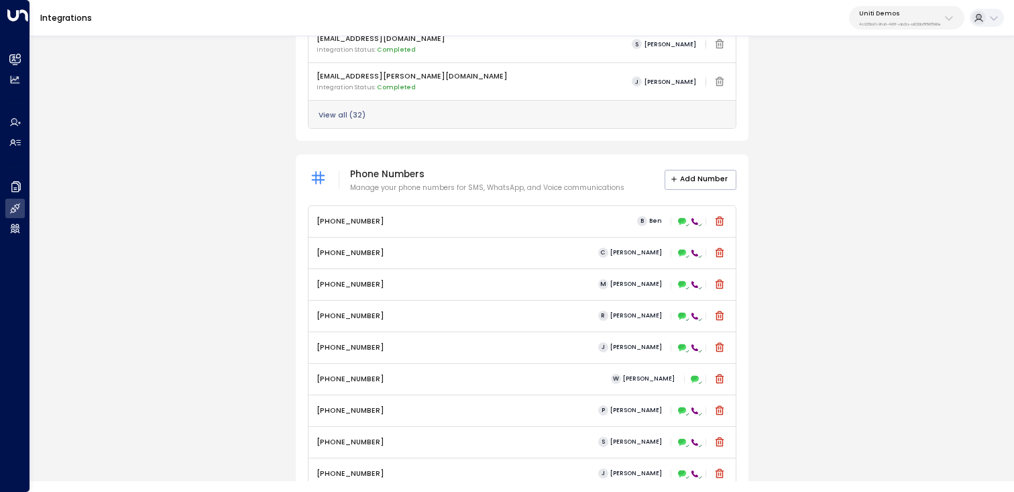
scroll to position [534, 0]
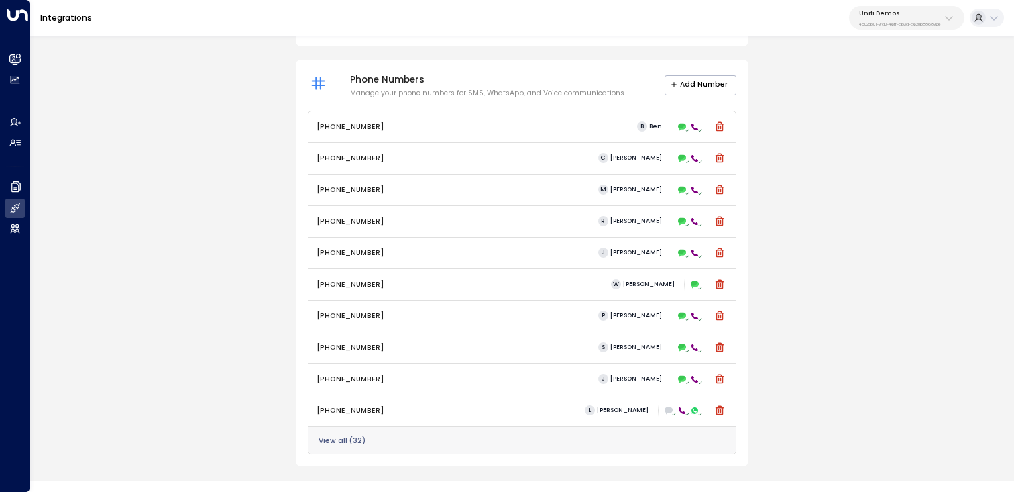
click at [346, 444] on button "View all ( 32 )" at bounding box center [342, 441] width 47 height 8
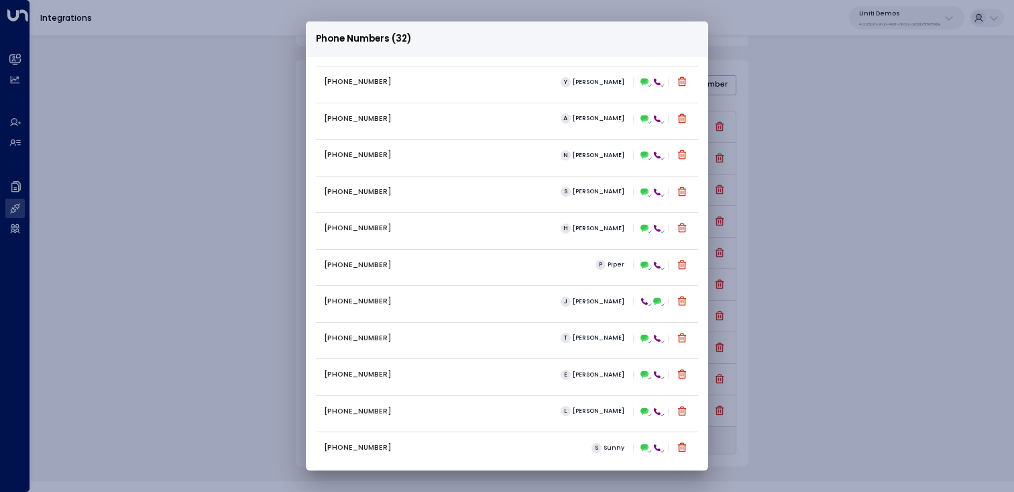
scroll to position [775, 0]
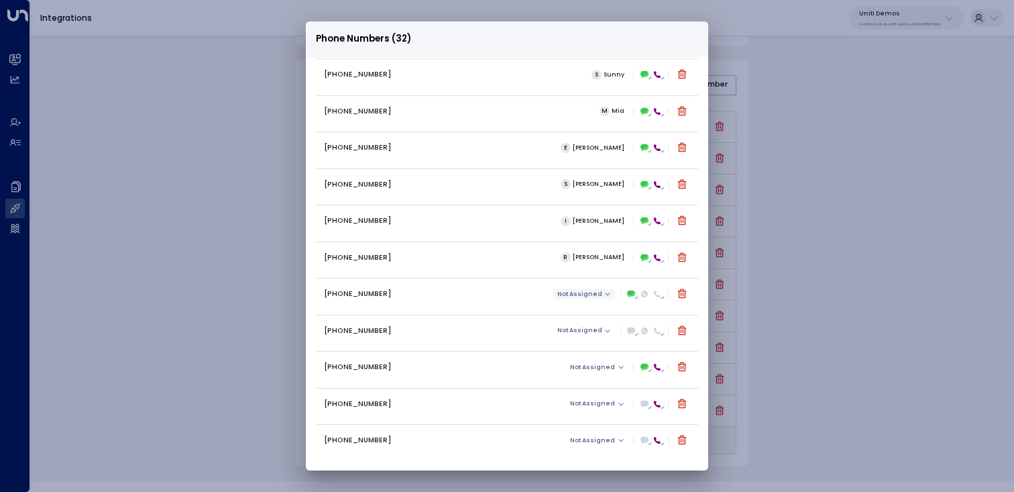
click at [587, 295] on span "Not Assigned" at bounding box center [579, 293] width 45 height 7
click at [872, 307] on div at bounding box center [507, 246] width 1014 height 492
click at [677, 292] on icon at bounding box center [682, 293] width 11 height 11
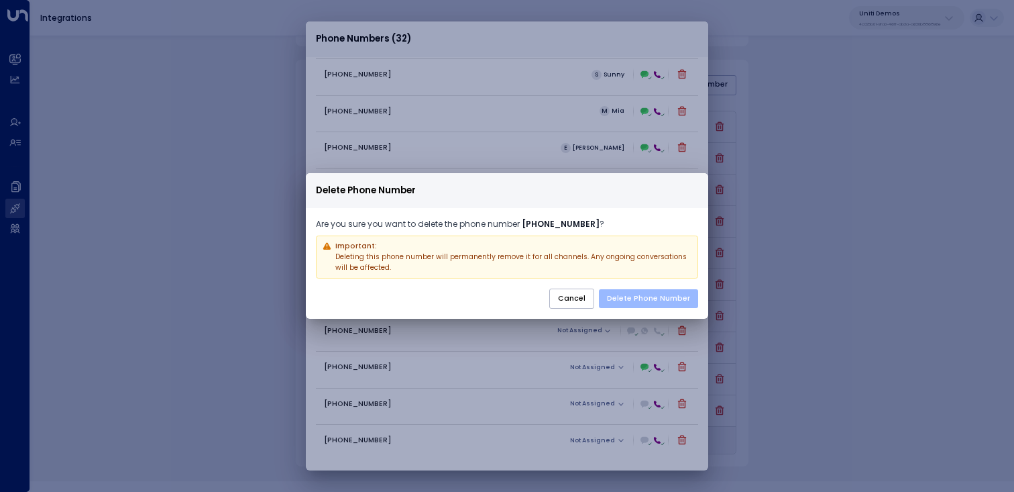
click at [652, 298] on button "Delete Phone Number" at bounding box center [648, 298] width 99 height 19
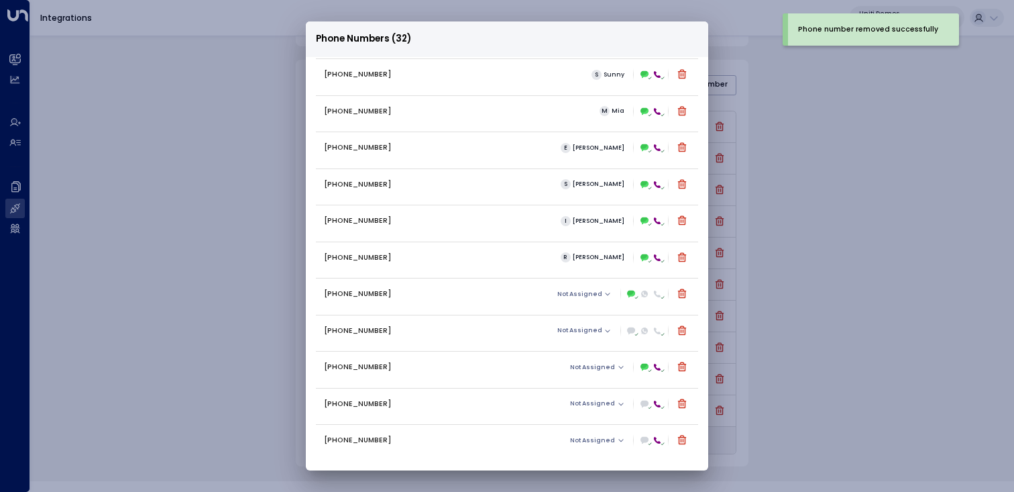
scroll to position [739, 0]
click at [682, 331] on icon at bounding box center [681, 329] width 9 height 9
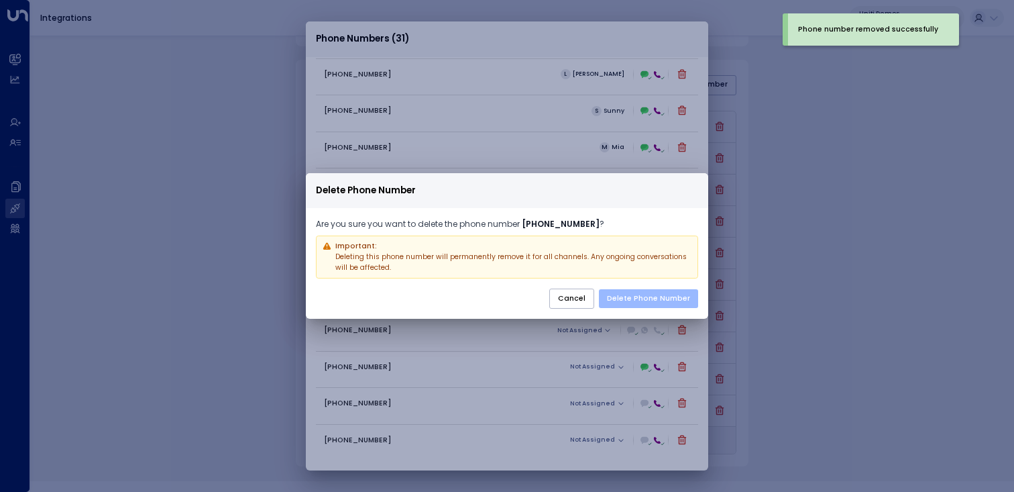
click at [676, 294] on button "Delete Phone Number" at bounding box center [648, 298] width 99 height 19
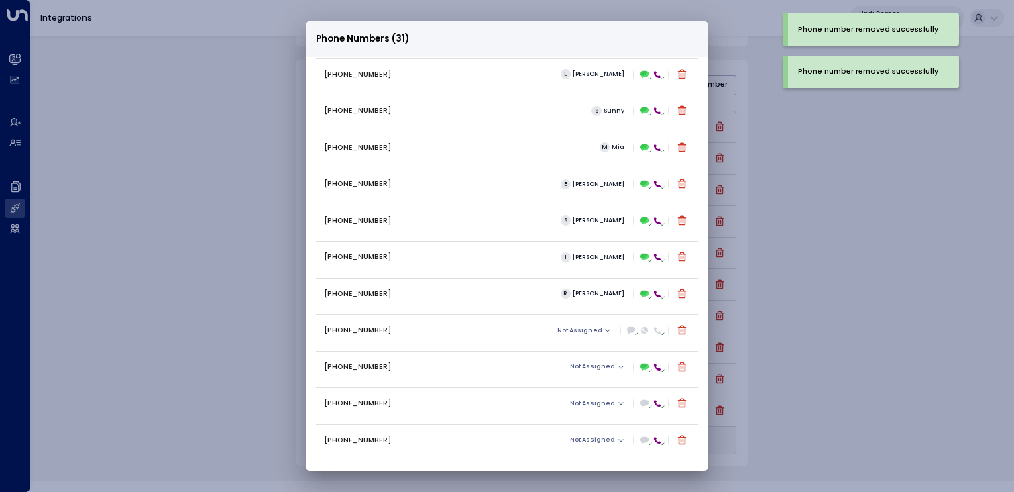
scroll to position [702, 0]
